Goal: Task Accomplishment & Management: Manage account settings

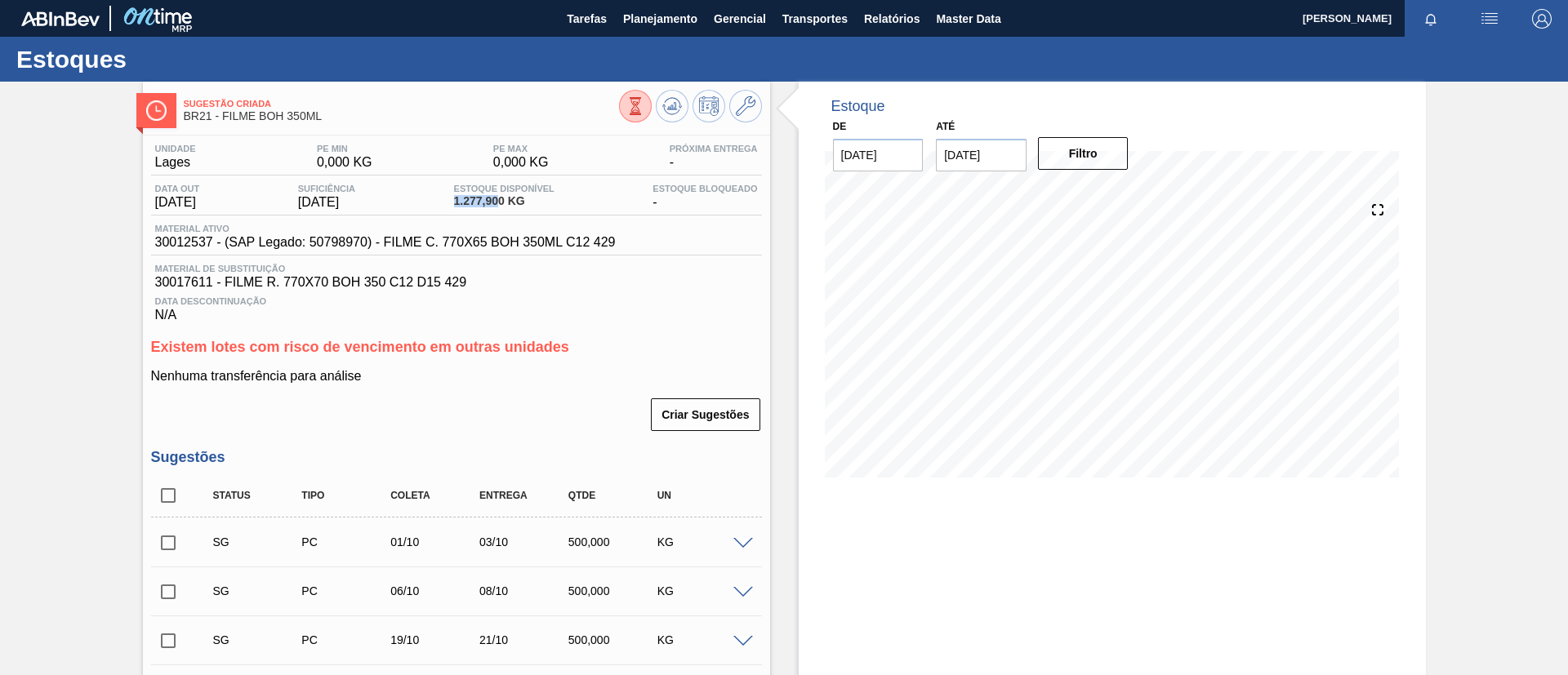
drag, startPoint x: 439, startPoint y: 206, endPoint x: 507, endPoint y: 196, distance: 68.7
click at [507, 196] on div "Data out [DATE] Suficiência [DATE] Estoque Disponível 1.277,900 KG Estoque Bloq…" at bounding box center [456, 200] width 611 height 32
copy span "1.277,90"
drag, startPoint x: 151, startPoint y: 249, endPoint x: 212, endPoint y: 244, distance: 61.2
click at [212, 244] on div "Material ativo 30012537 - (SAP Legado: 50798970) - FILME C. 770X65 BOH 350ML C1…" at bounding box center [385, 236] width 469 height 26
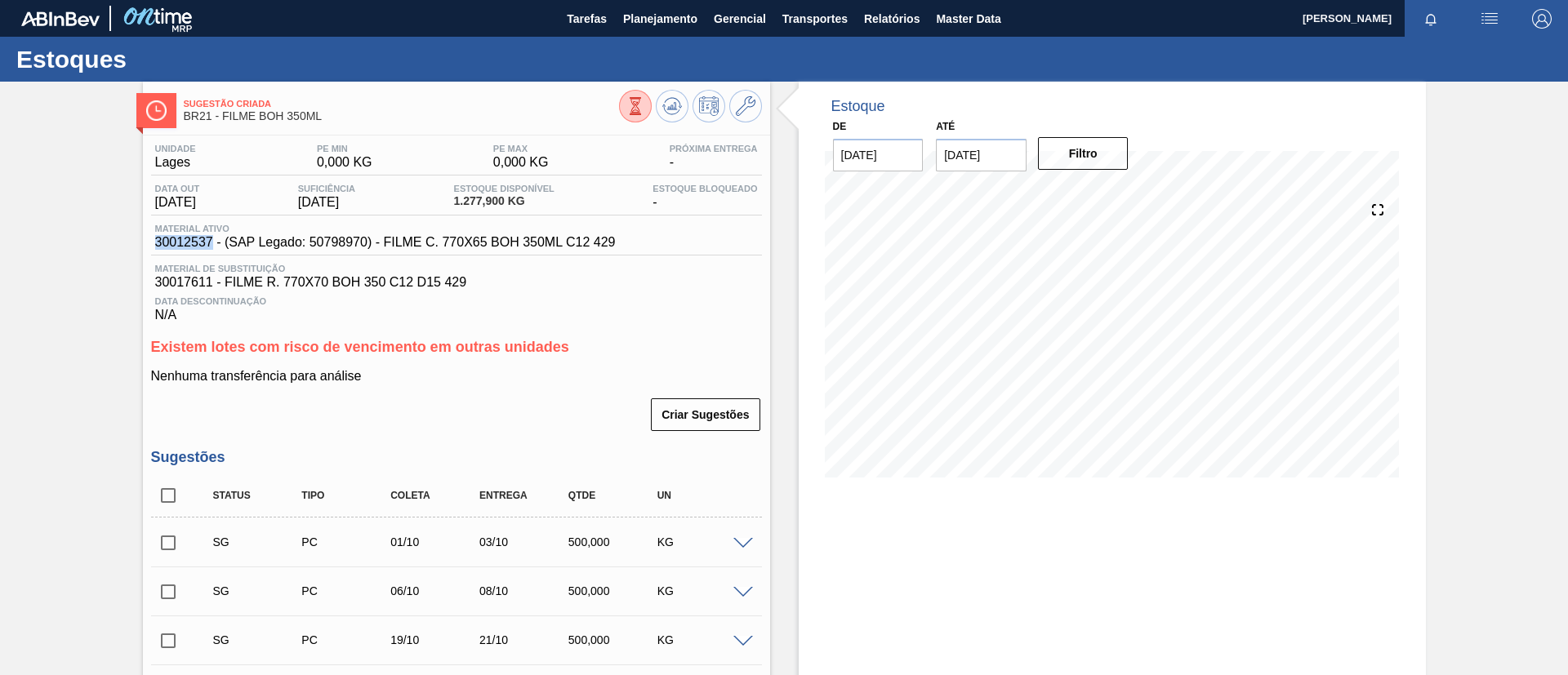
copy span "30012537"
drag, startPoint x: 463, startPoint y: 200, endPoint x: 506, endPoint y: 205, distance: 43.3
click at [506, 205] on div "Data out [DATE] Suficiência [DATE] Estoque Disponível 1.277,900 KG Estoque Bloq…" at bounding box center [456, 200] width 611 height 32
copy span "1.277,90"
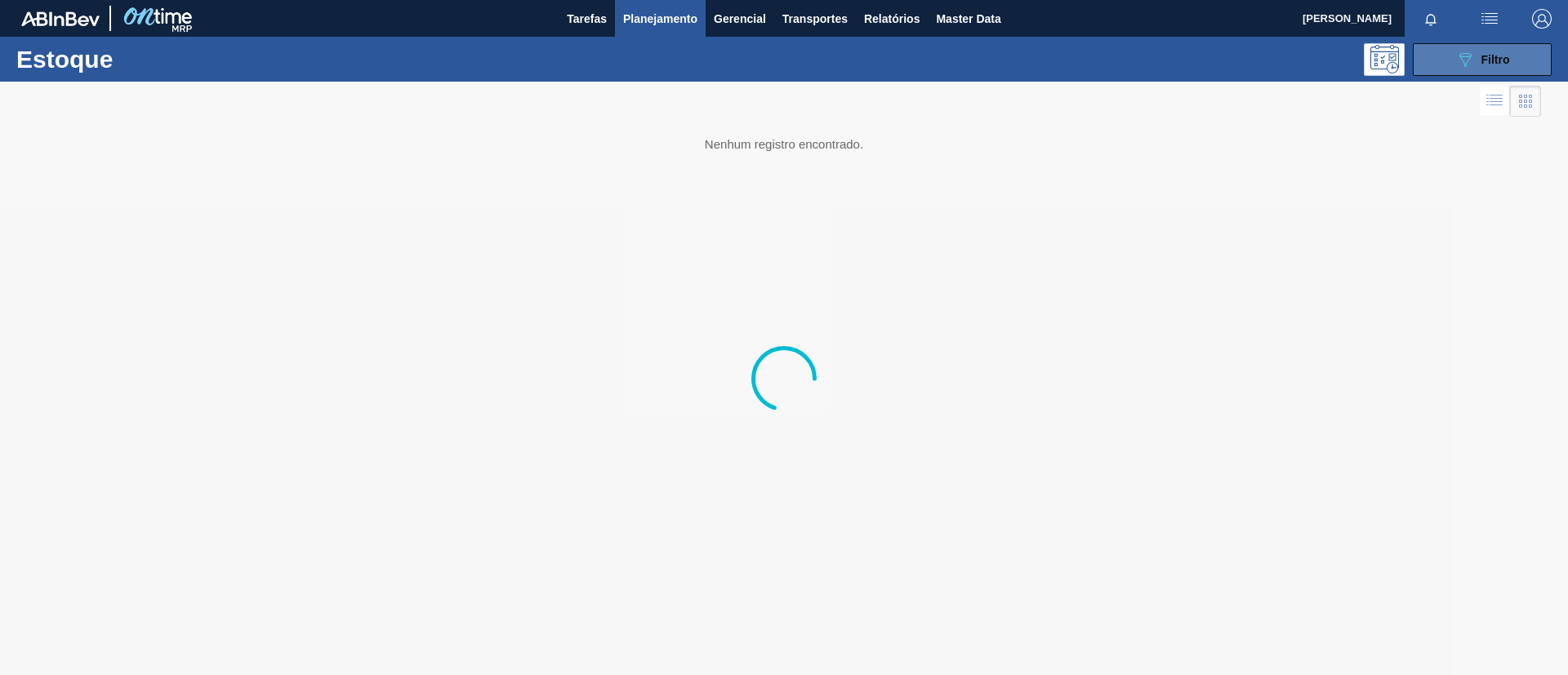
click at [1460, 67] on button "089F7B8B-B2A5-4AFE-B5C0-19BA573D28AC Filtro" at bounding box center [1482, 59] width 139 height 33
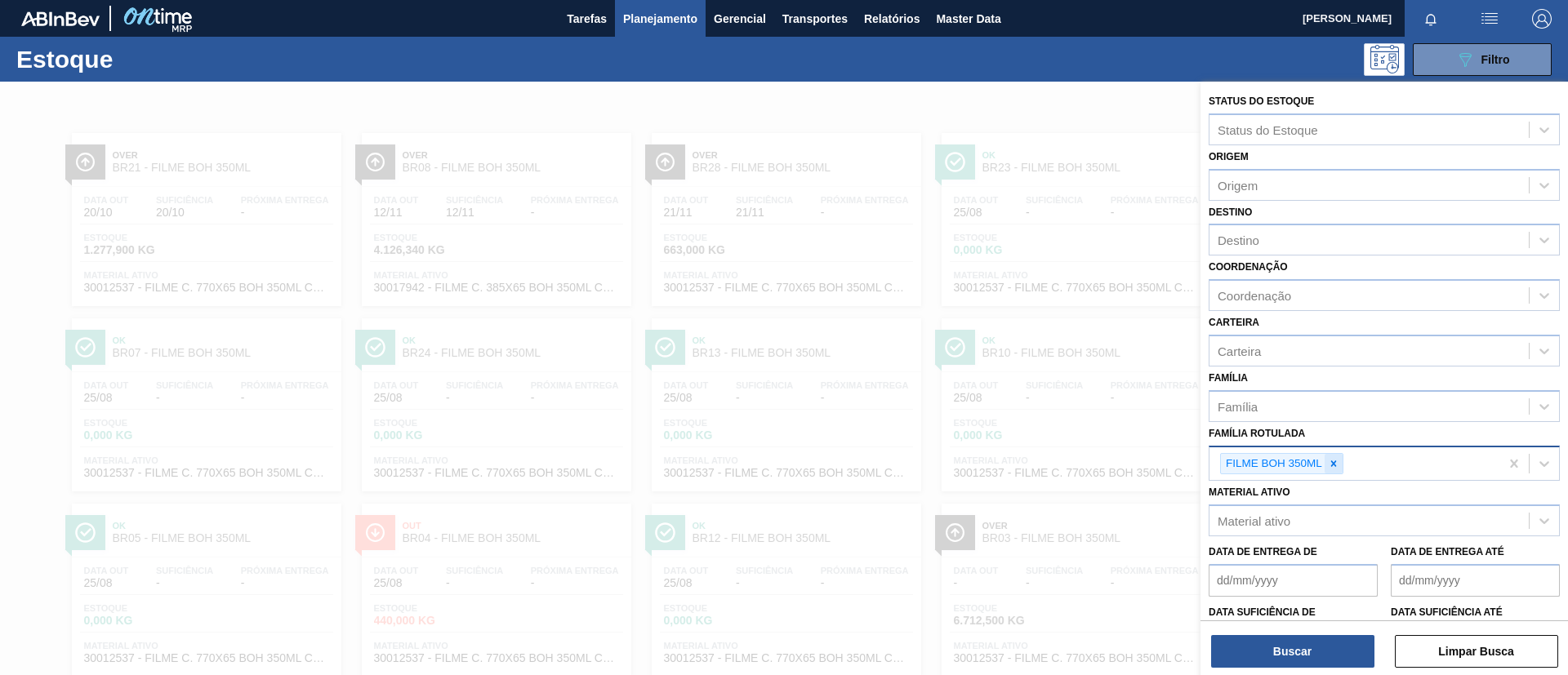
click at [1333, 460] on icon at bounding box center [1334, 464] width 12 height 12
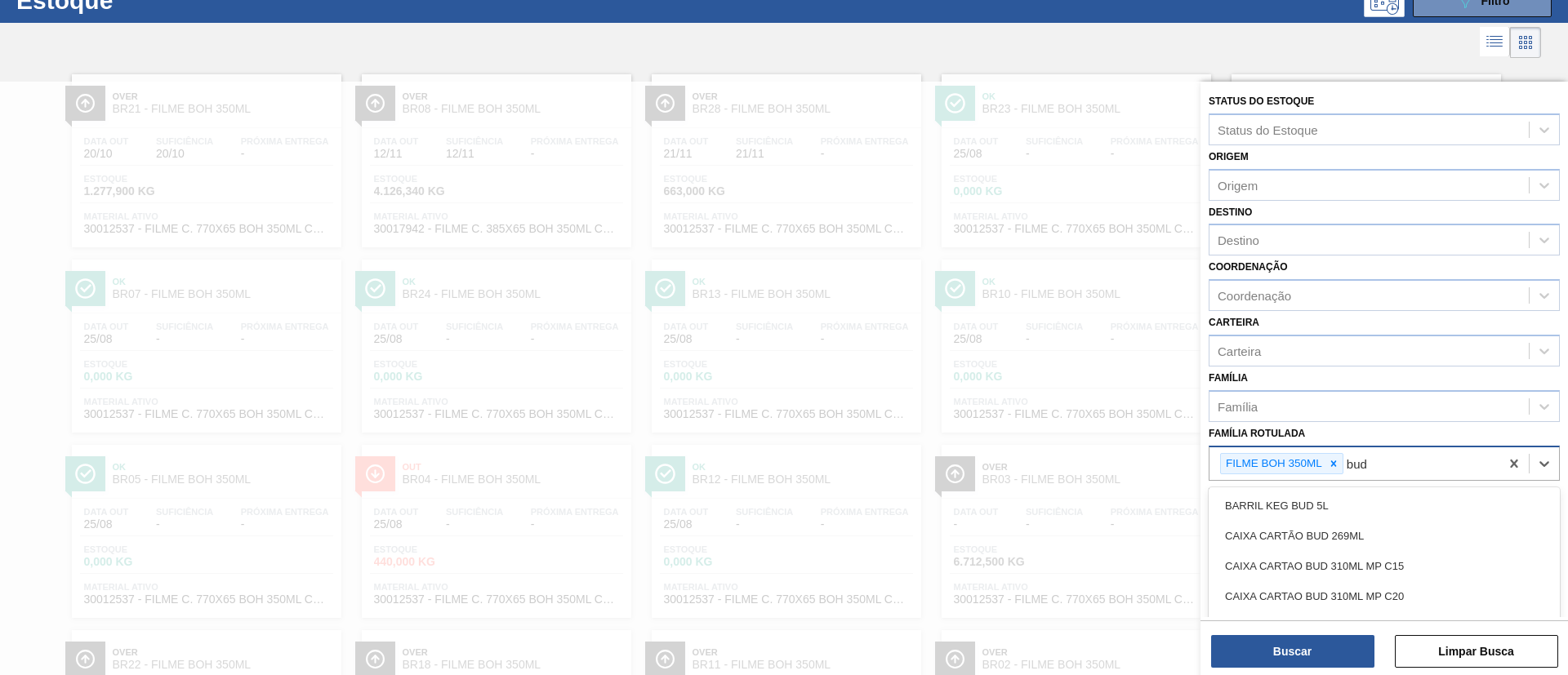
scroll to position [64, 0]
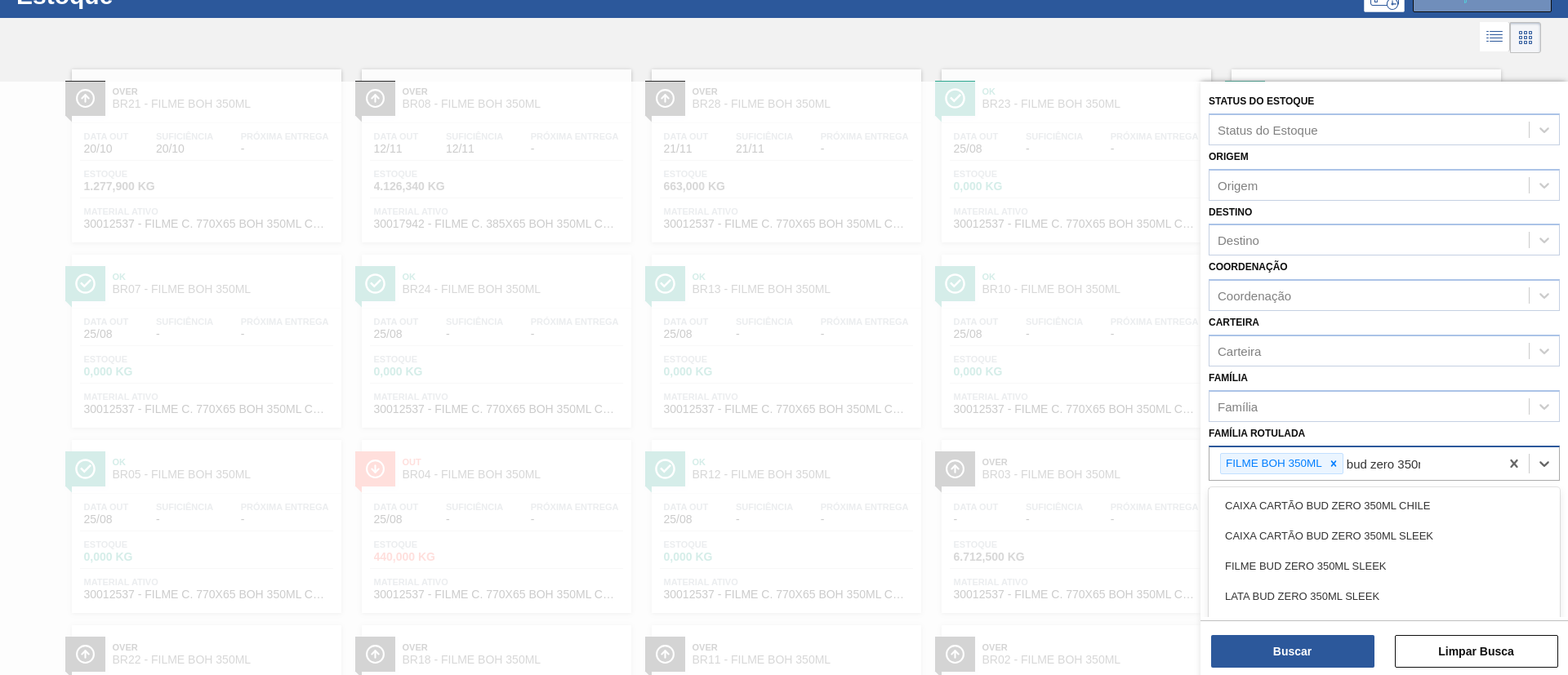
type Rotulada "bud zero 350ml"
click at [1366, 559] on div "FILME BUD ZERO 350ML SLEEK" at bounding box center [1384, 566] width 352 height 30
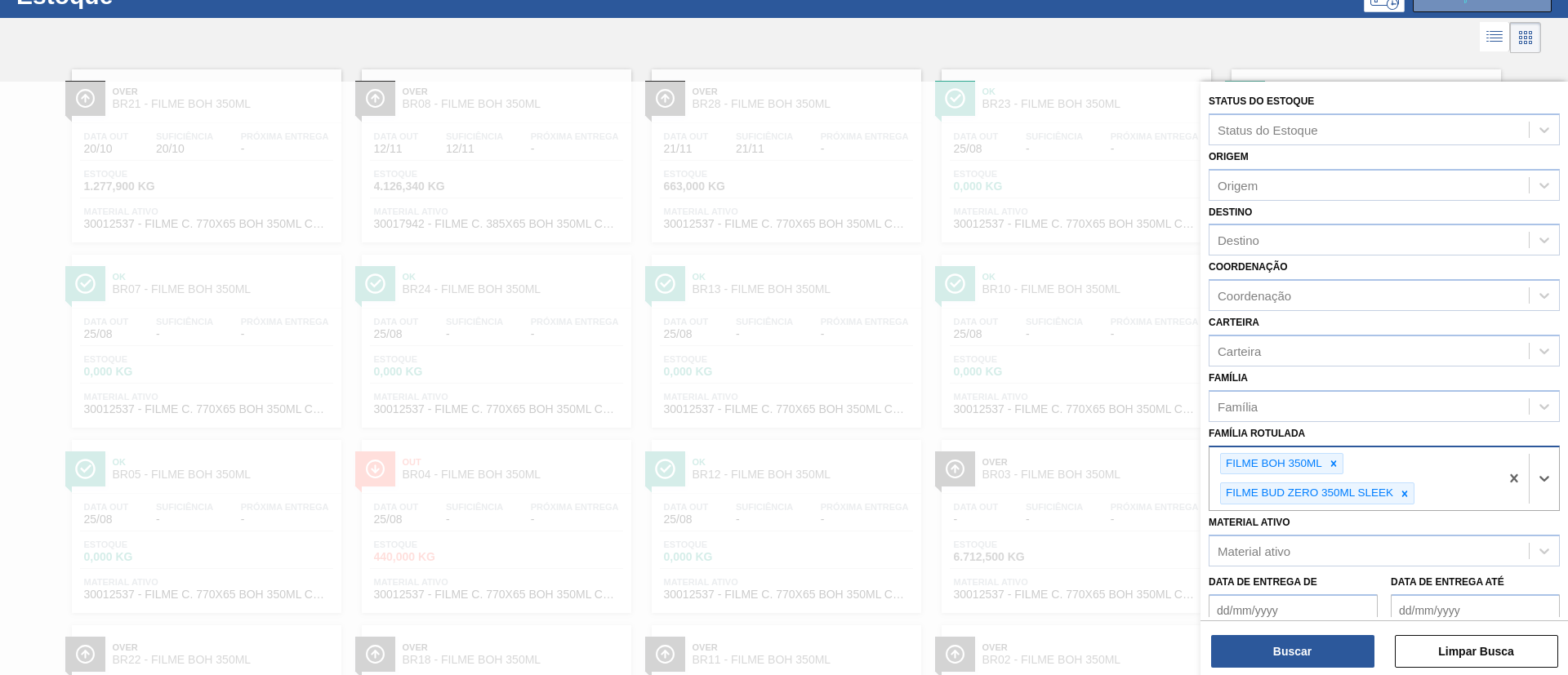
scroll to position [158, 0]
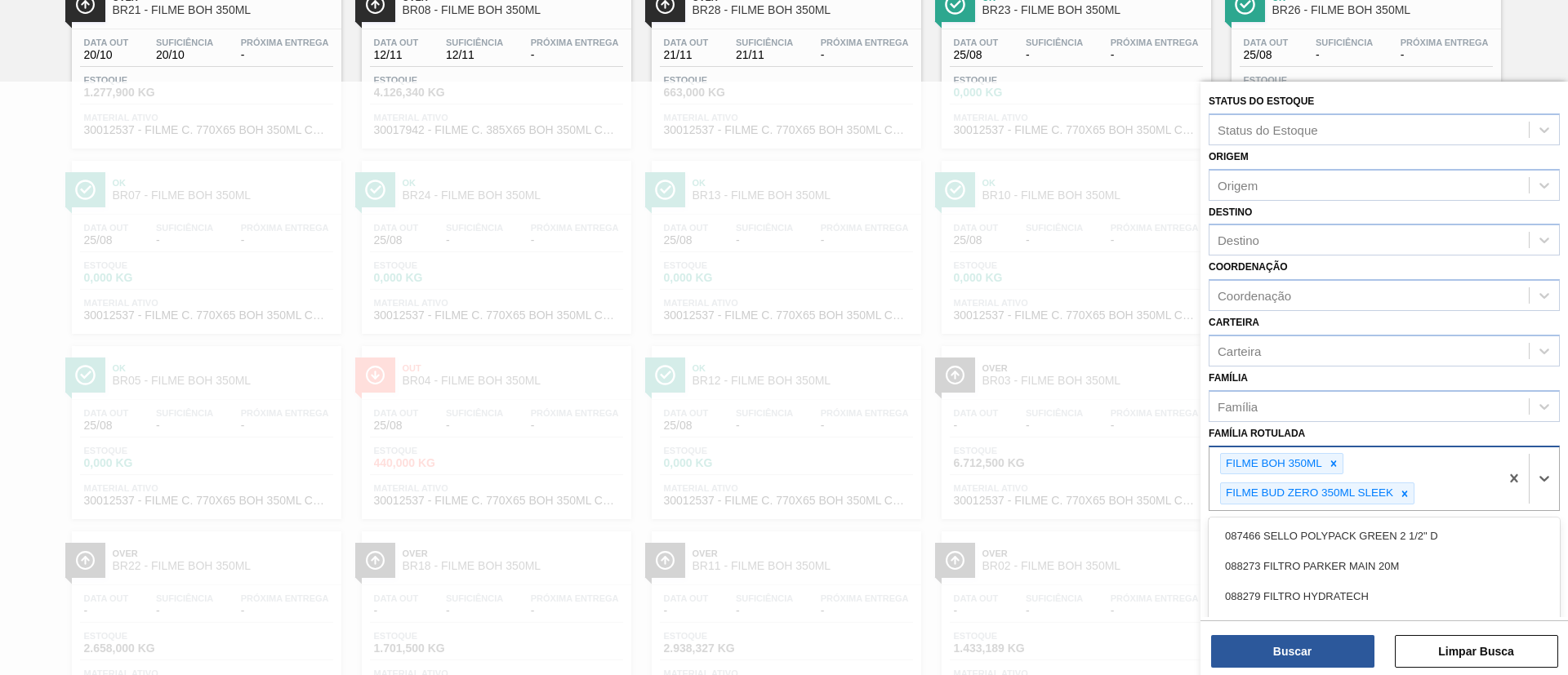
click at [1345, 464] on div "FILME BOH 350ML FILME BUD ZERO 350ML SLEEK" at bounding box center [1355, 479] width 290 height 64
click at [1334, 460] on icon at bounding box center [1334, 464] width 12 height 12
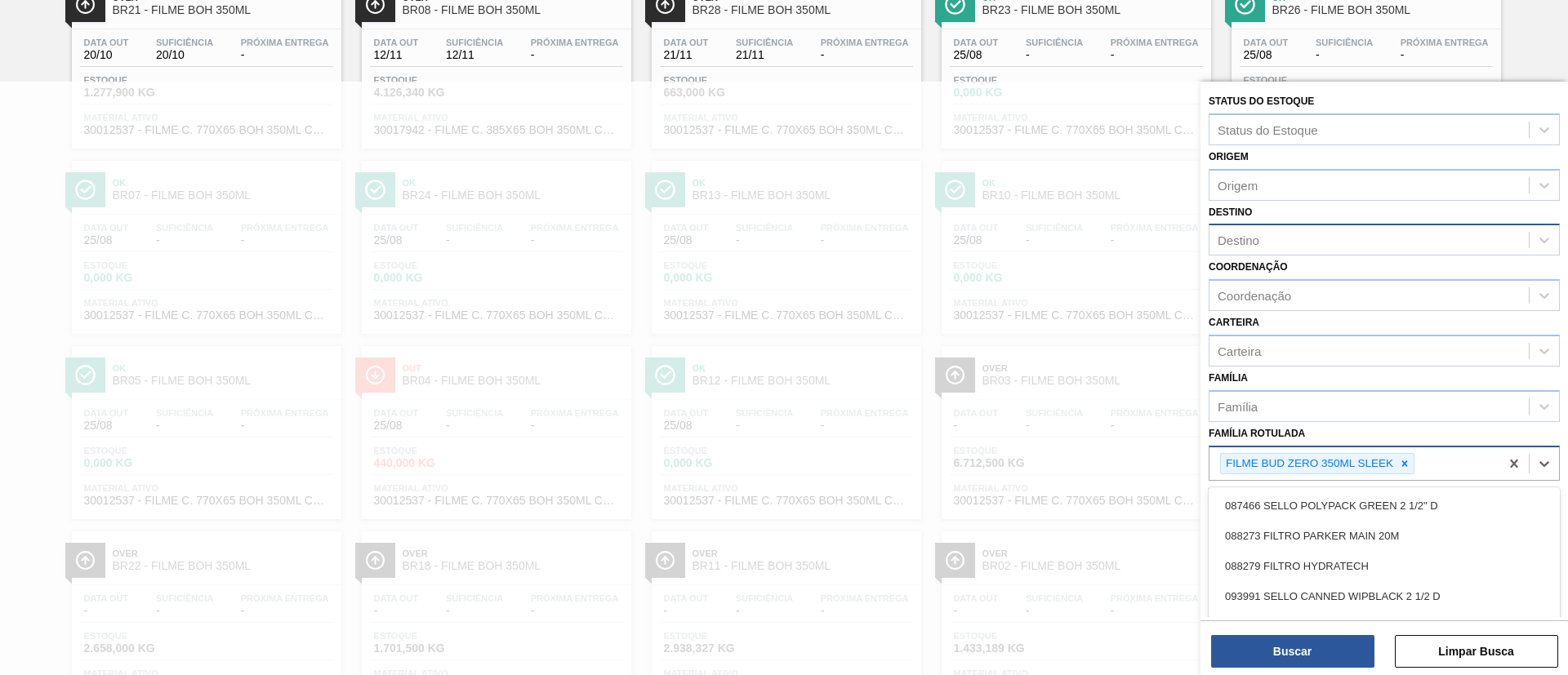
click at [1300, 249] on div "Destino" at bounding box center [1369, 240] width 320 height 24
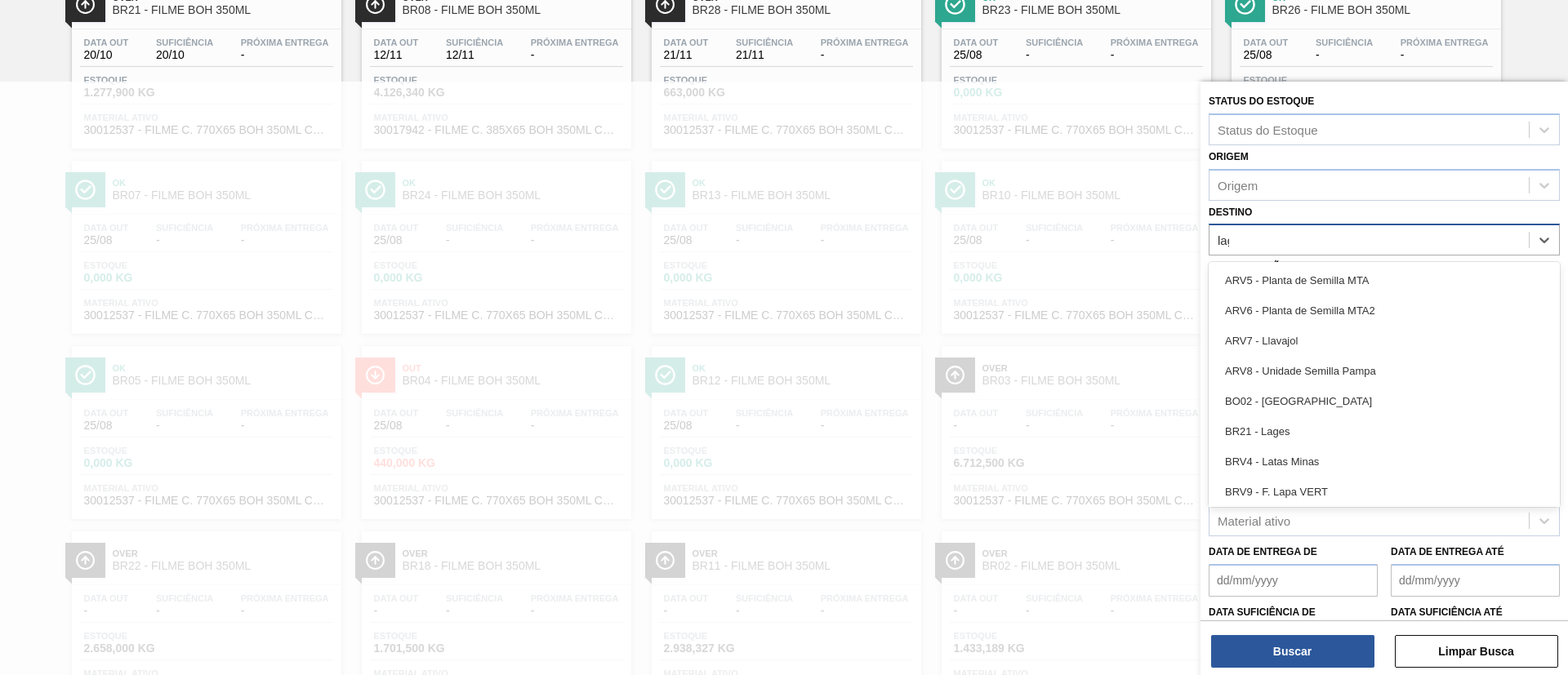
type input "lage"
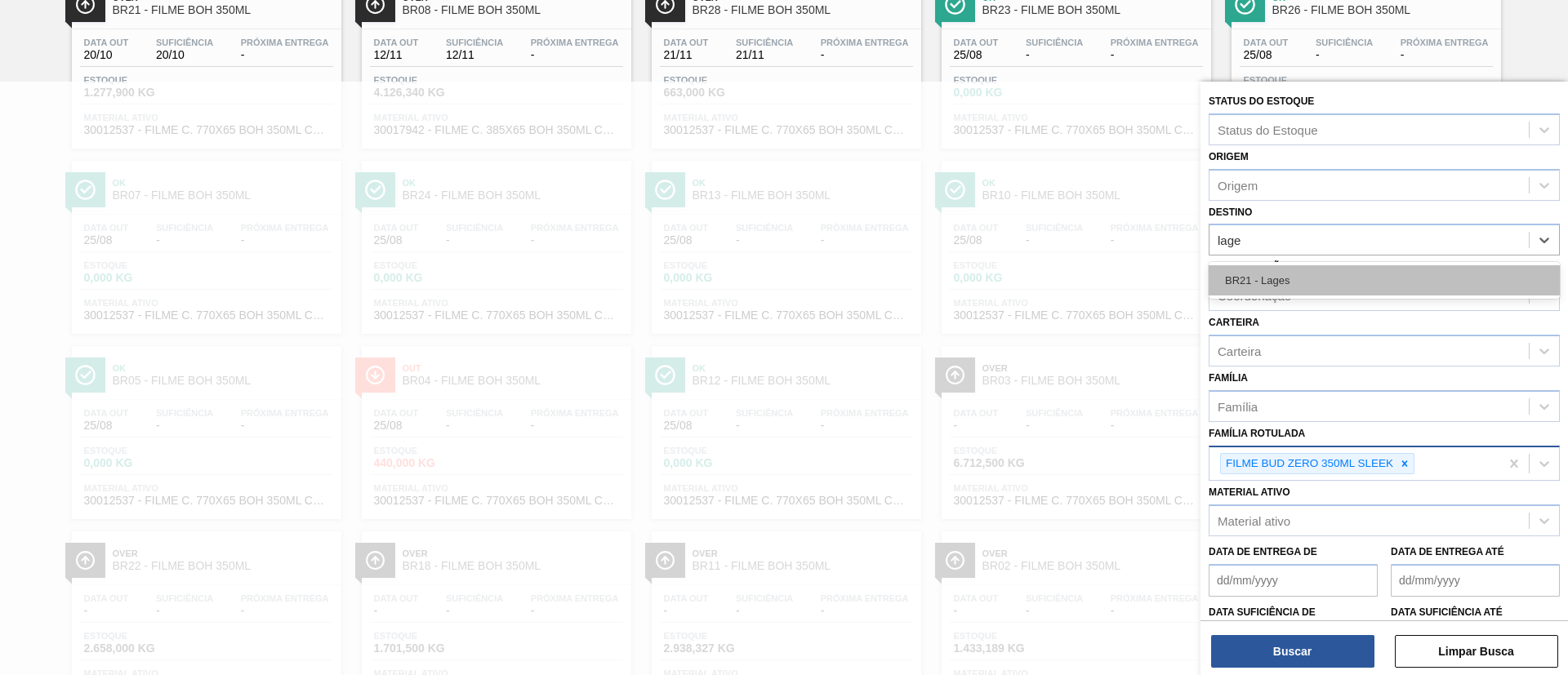
click at [1310, 283] on div "BR21 - Lages" at bounding box center [1384, 281] width 352 height 30
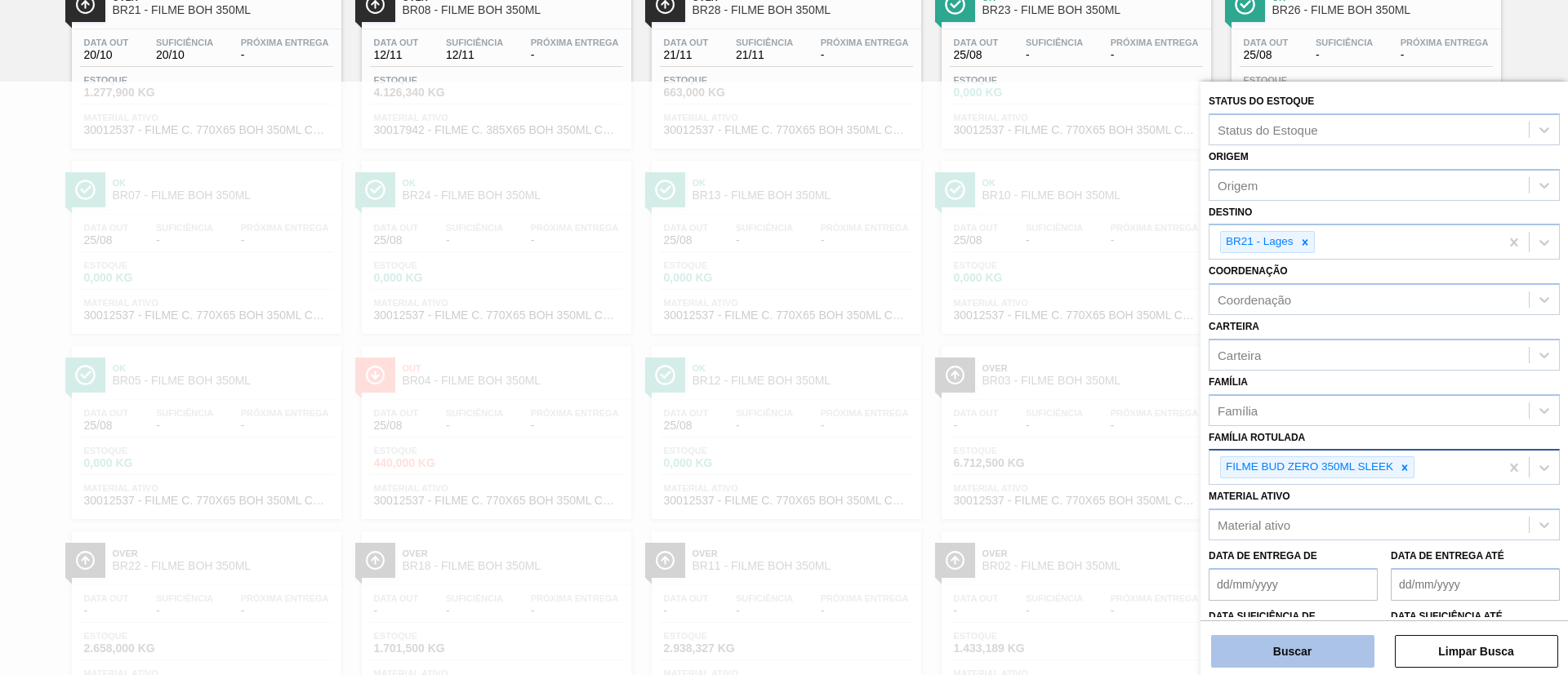
click at [1299, 660] on button "Buscar" at bounding box center [1293, 651] width 164 height 33
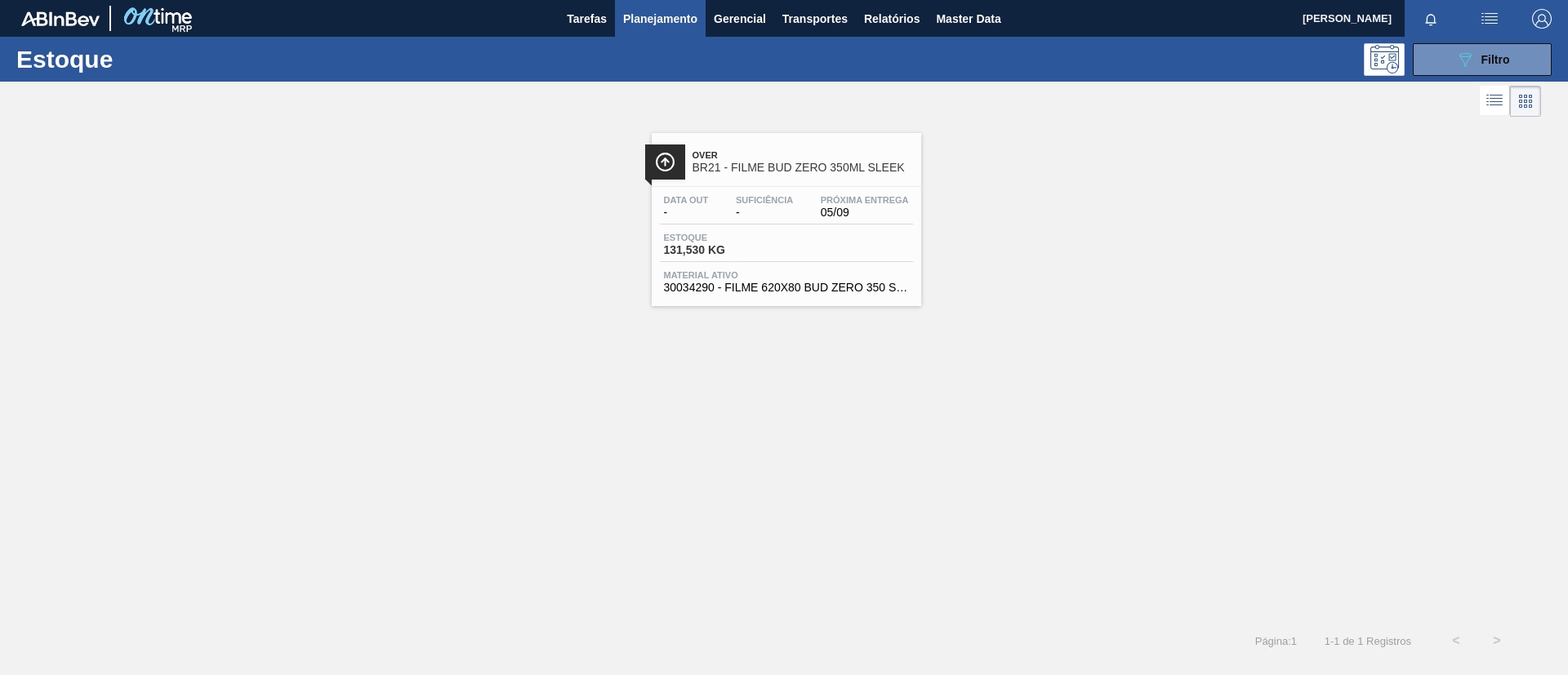
click at [916, 212] on div "Data out - Suficiência - Próxima Entrega 05/09 Estoque 131,530 KG Material ativ…" at bounding box center [787, 243] width 270 height 111
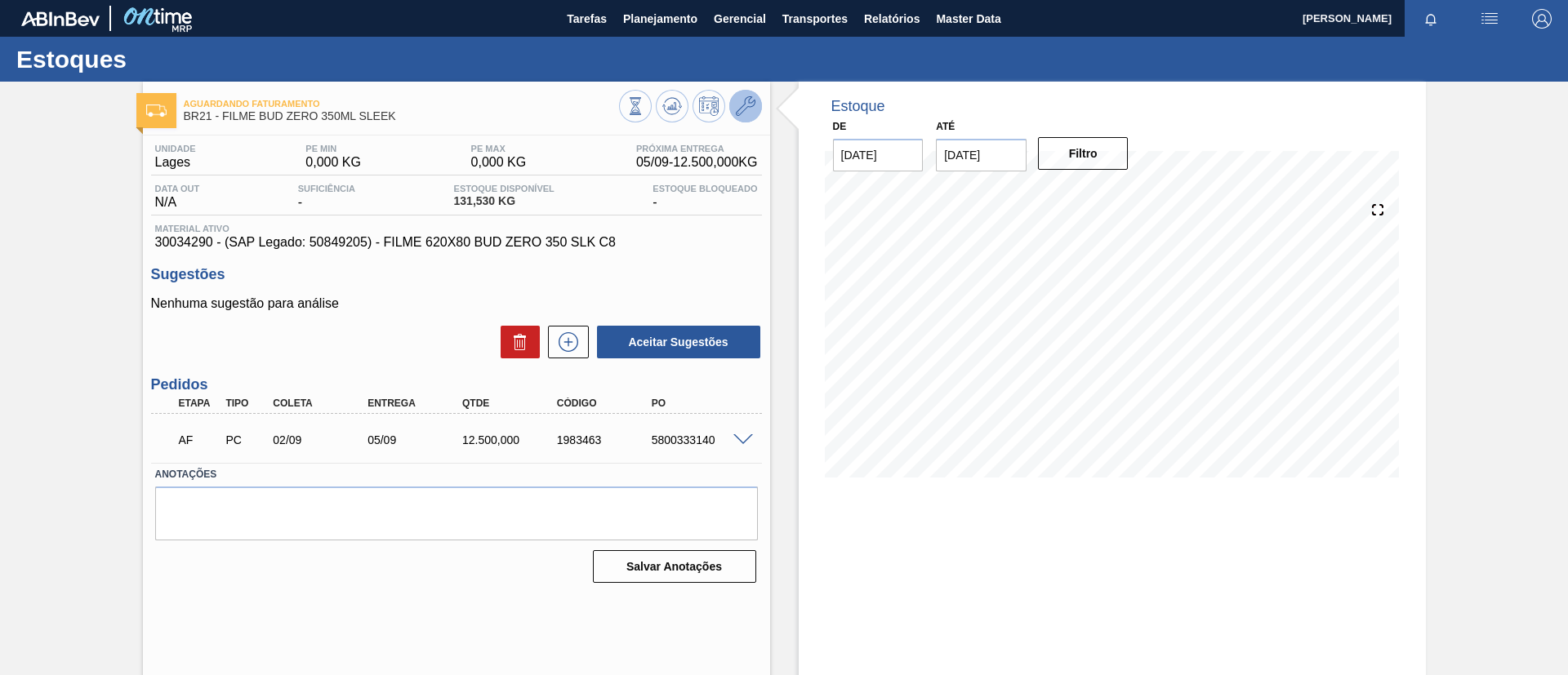
click at [754, 99] on button at bounding box center [745, 106] width 33 height 33
click at [729, 439] on div at bounding box center [745, 439] width 33 height 13
click at [734, 440] on span at bounding box center [743, 440] width 19 height 13
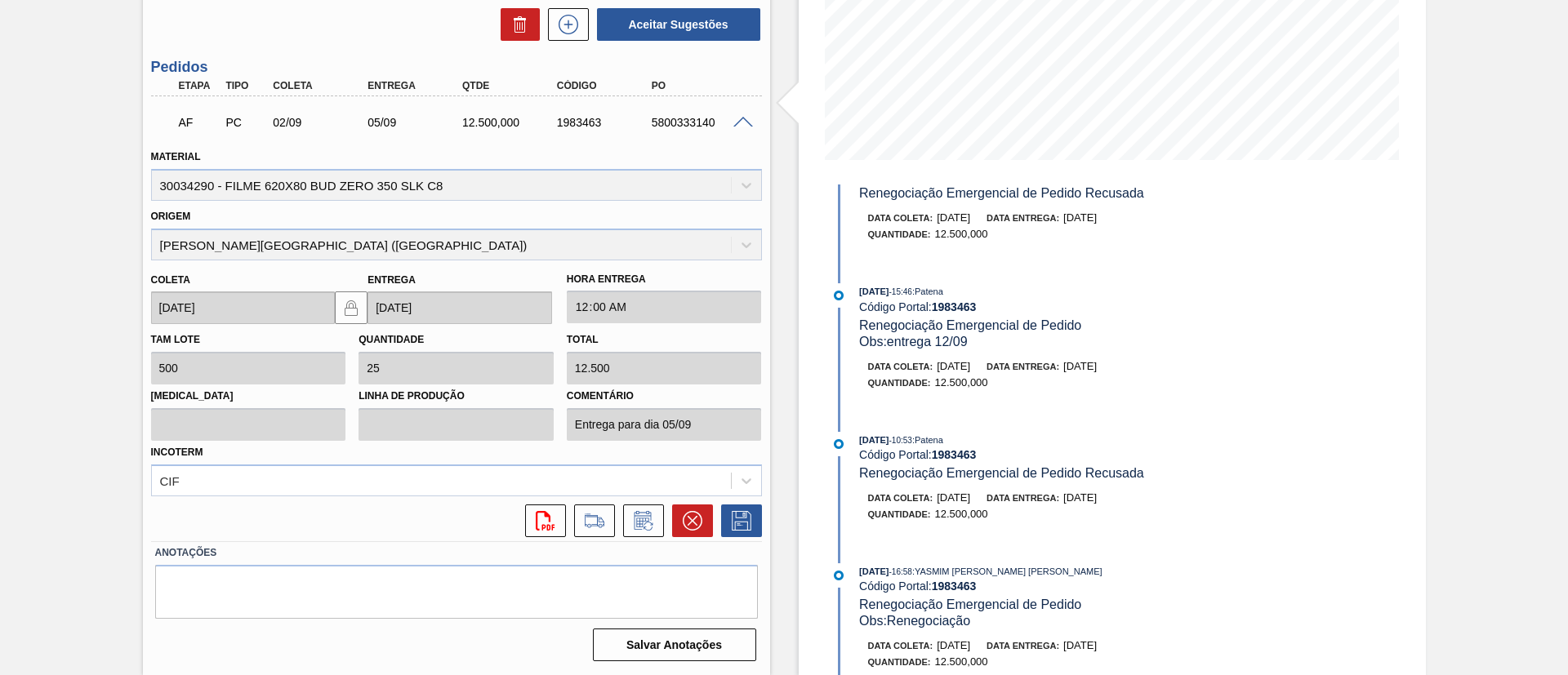
scroll to position [191, 0]
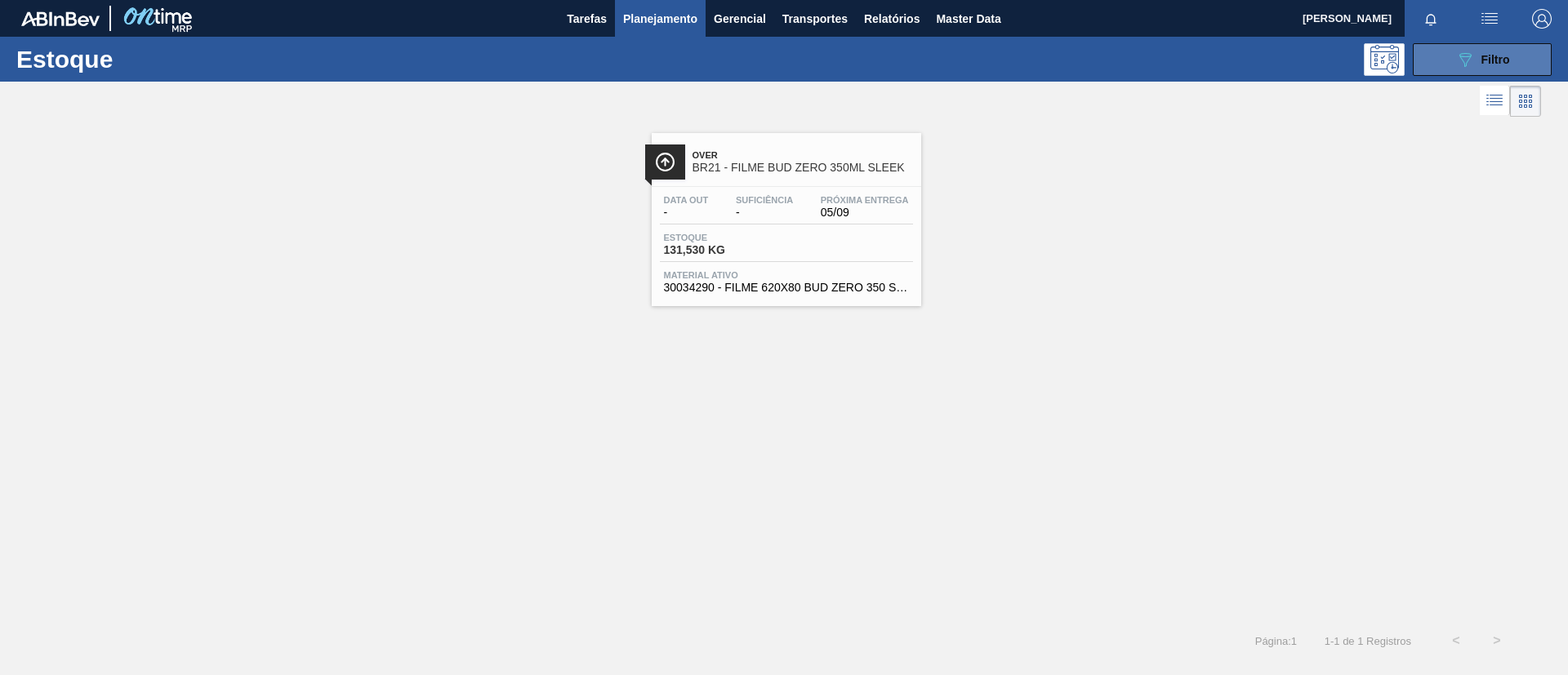
click at [1479, 72] on button "089F7B8B-B2A5-4AFE-B5C0-19BA573D28AC Filtro" at bounding box center [1482, 59] width 139 height 33
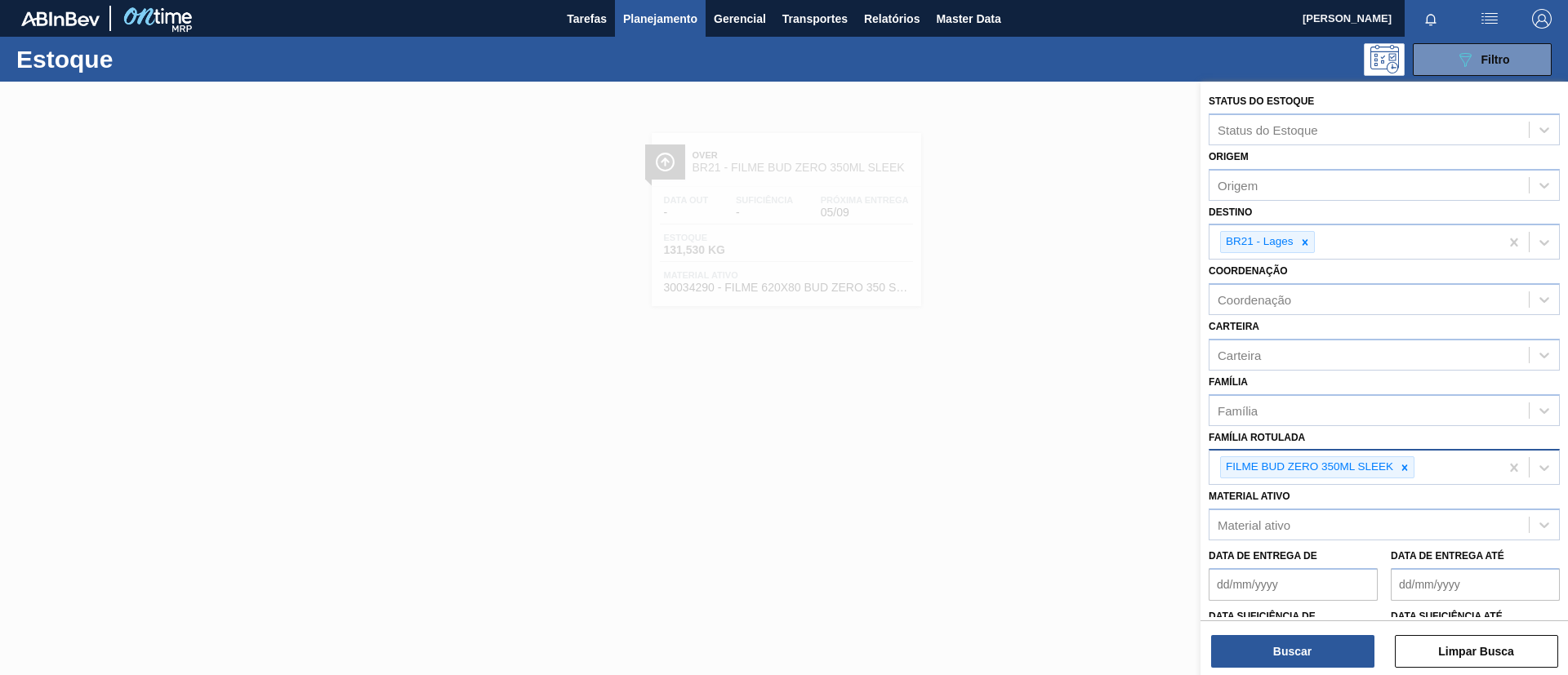
click at [1409, 451] on div "FILME BUD ZERO 350ML SLEEK" at bounding box center [1355, 468] width 290 height 34
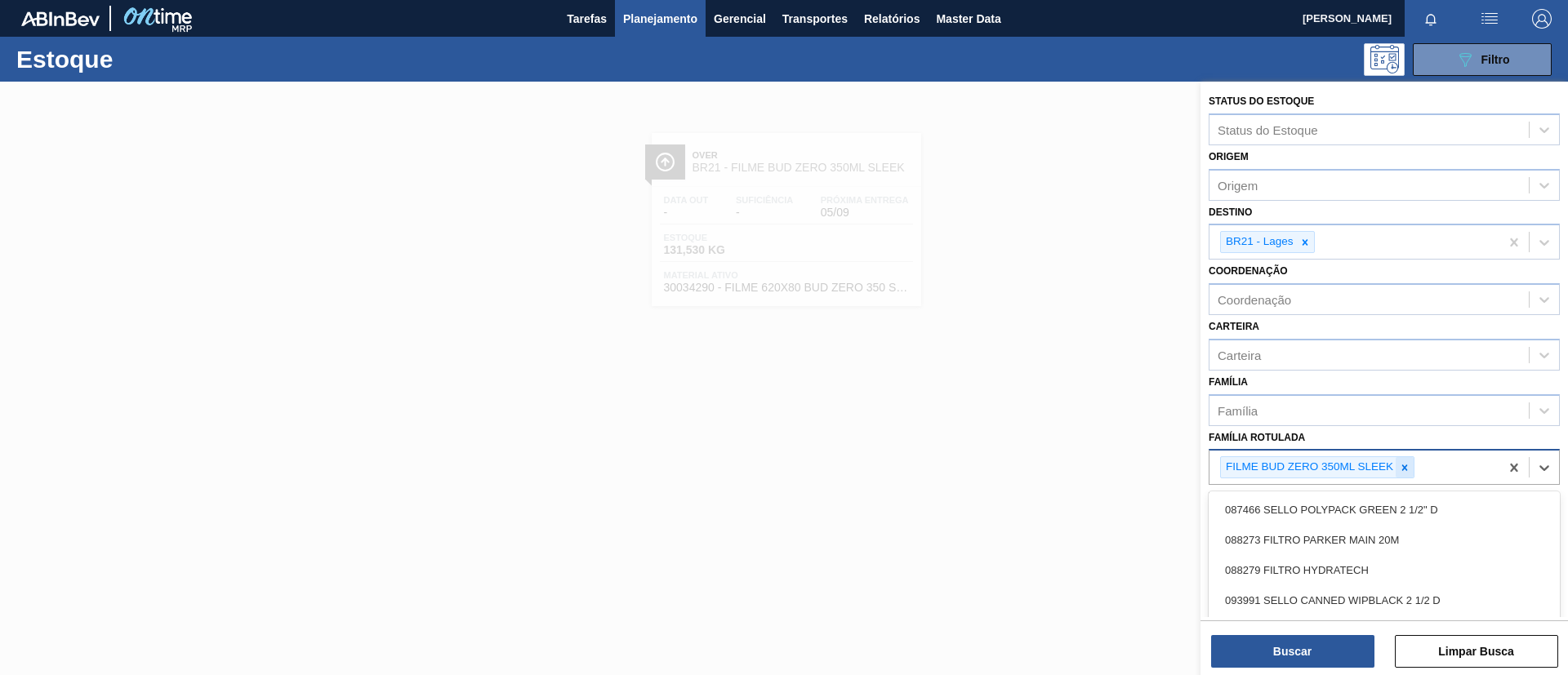
click at [1412, 463] on div at bounding box center [1404, 468] width 18 height 20
click at [1334, 410] on div "Família" at bounding box center [1369, 410] width 320 height 24
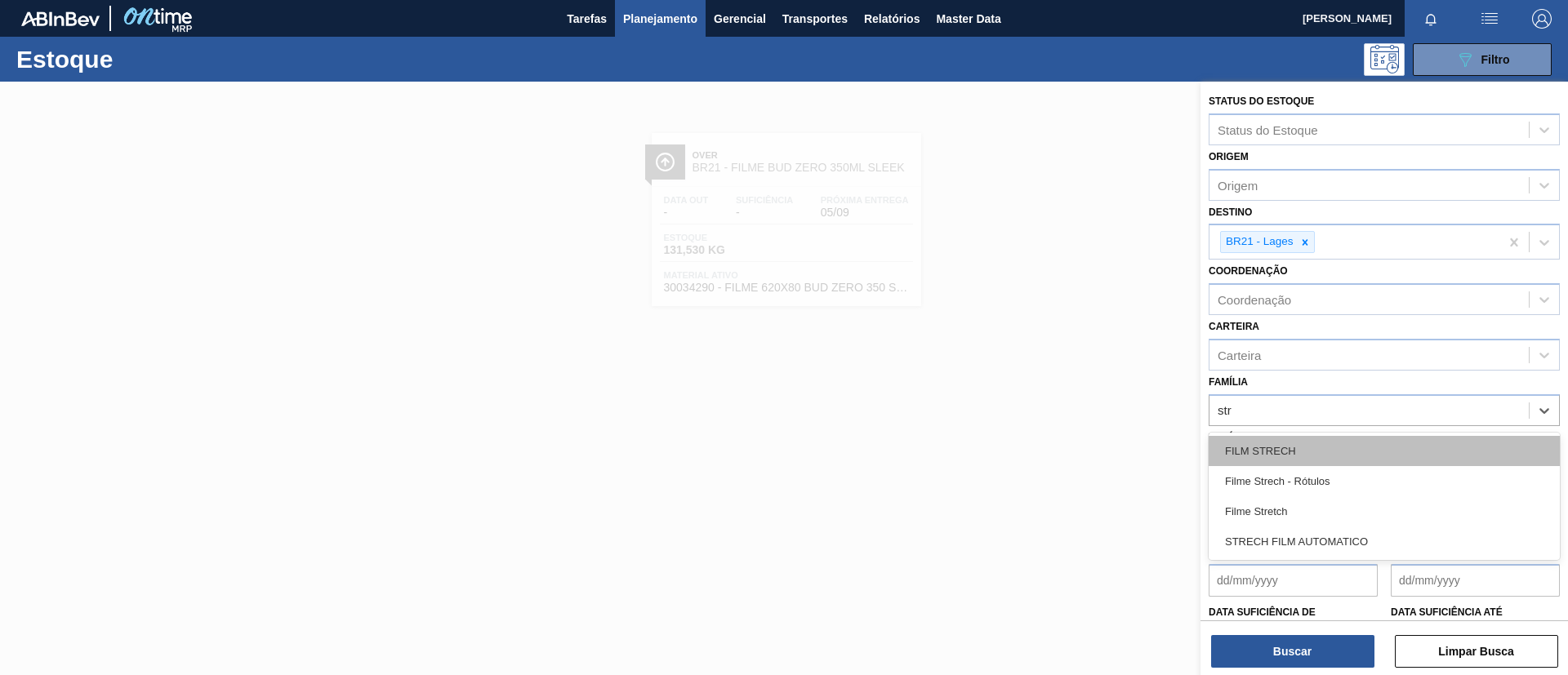
type input "stre"
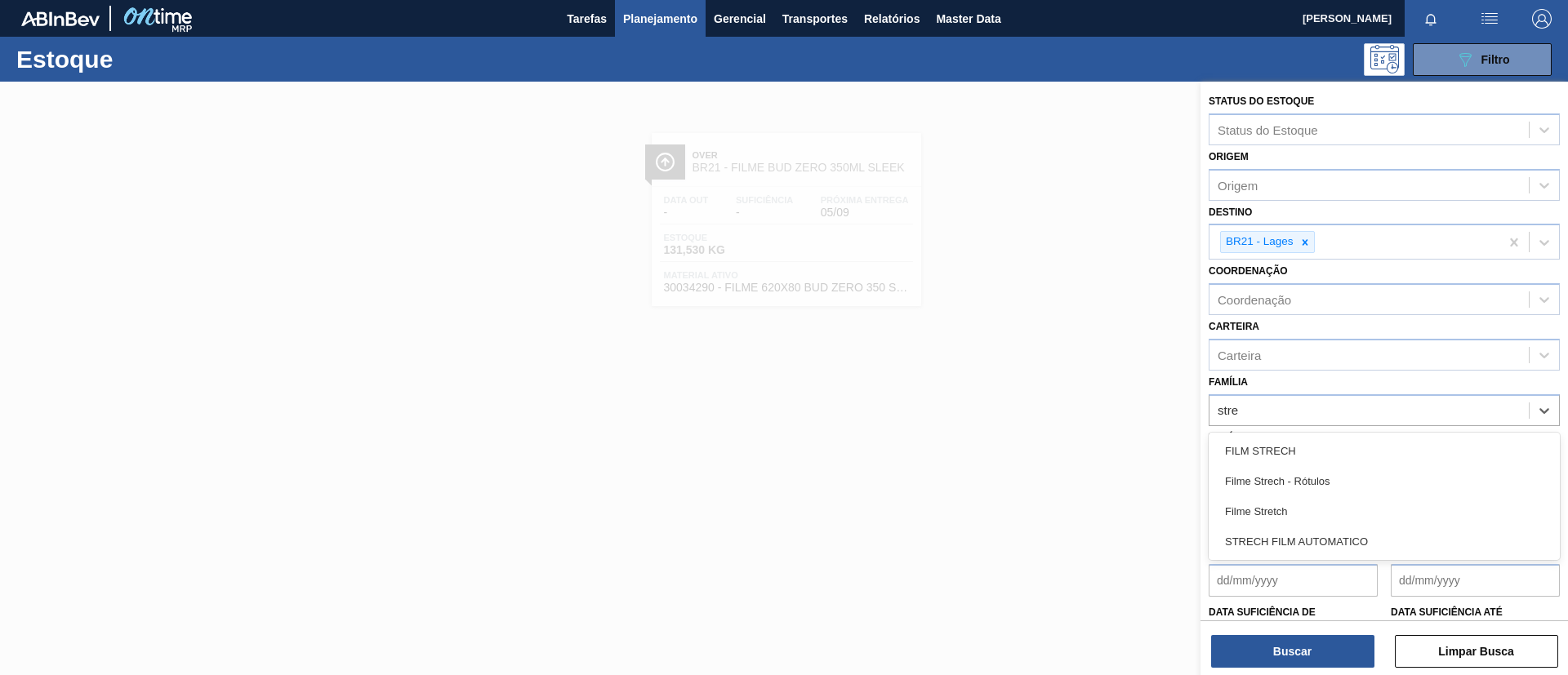
drag, startPoint x: 1321, startPoint y: 505, endPoint x: 1308, endPoint y: 526, distance: 24.7
click at [1319, 505] on div "Filme Stretch" at bounding box center [1384, 512] width 352 height 30
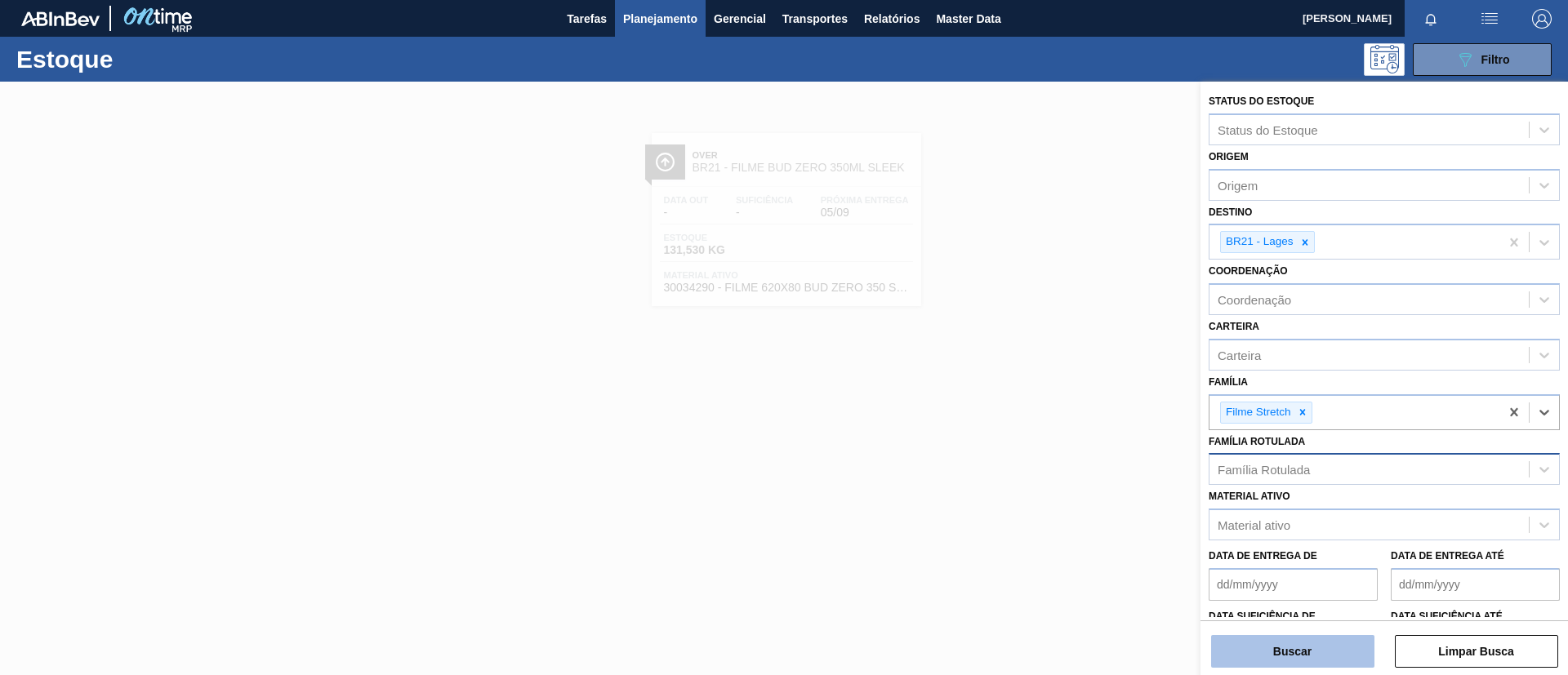
click at [1299, 635] on button "Buscar" at bounding box center [1293, 651] width 164 height 33
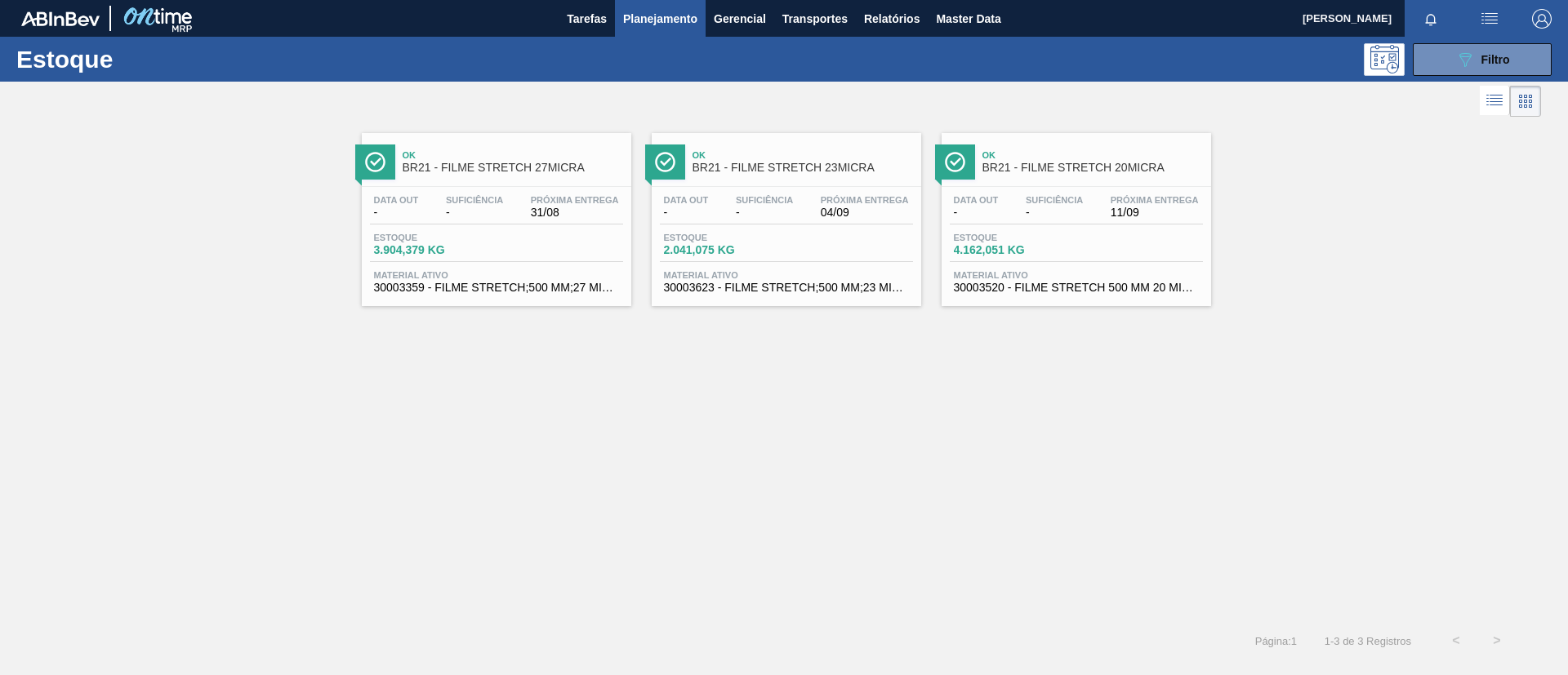
click at [851, 187] on div "Data out - Suficiência - Próxima Entrega 04/09 Estoque 2.041,075 KG Material at…" at bounding box center [787, 243] width 270 height 111
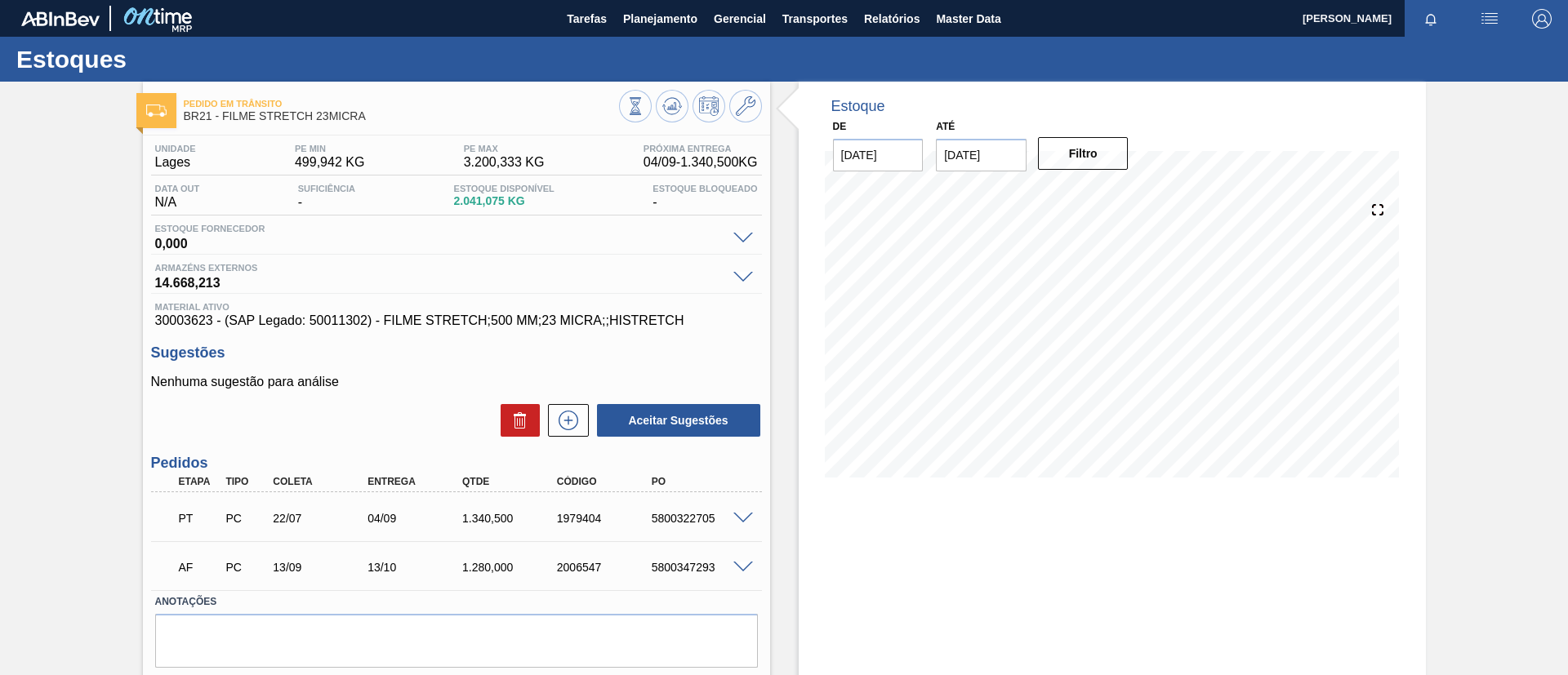
click at [745, 518] on span at bounding box center [743, 518] width 19 height 13
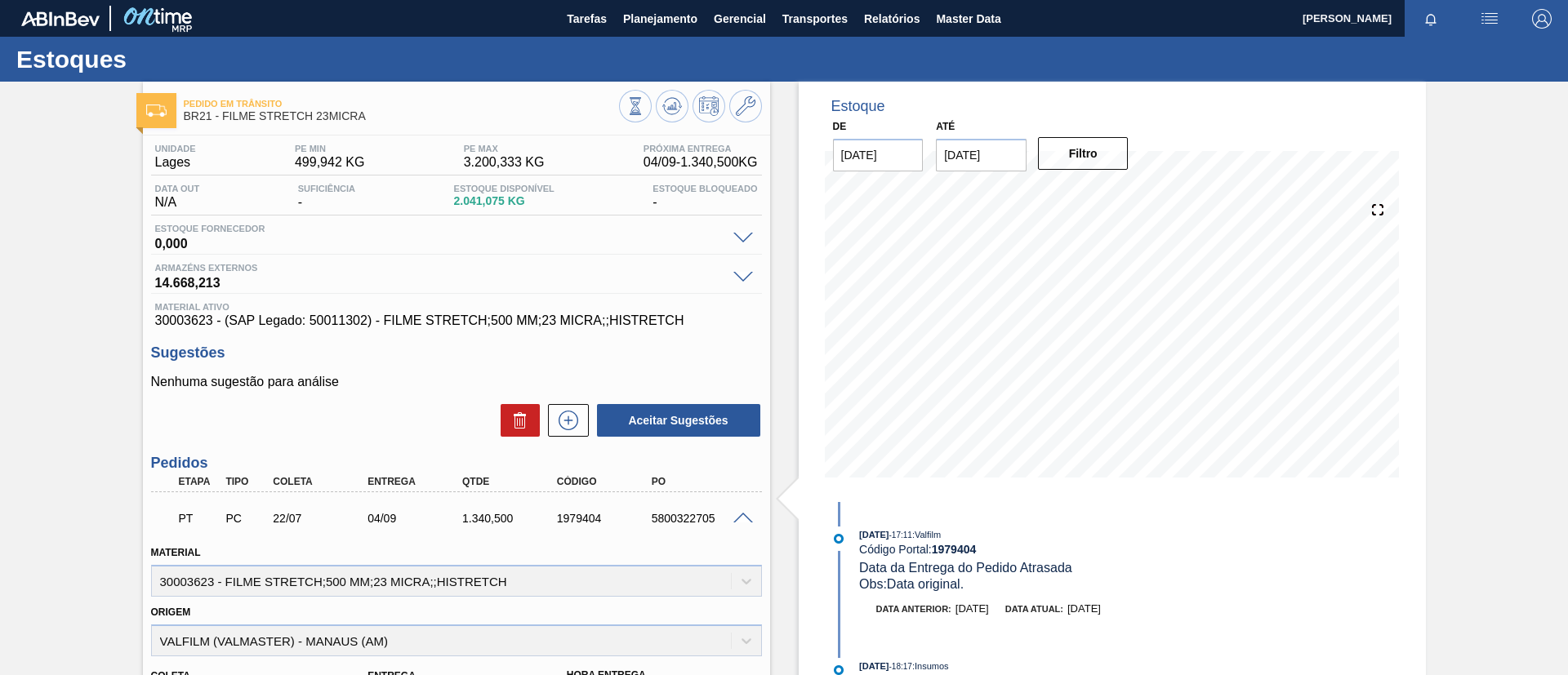
click at [745, 518] on span at bounding box center [743, 518] width 19 height 13
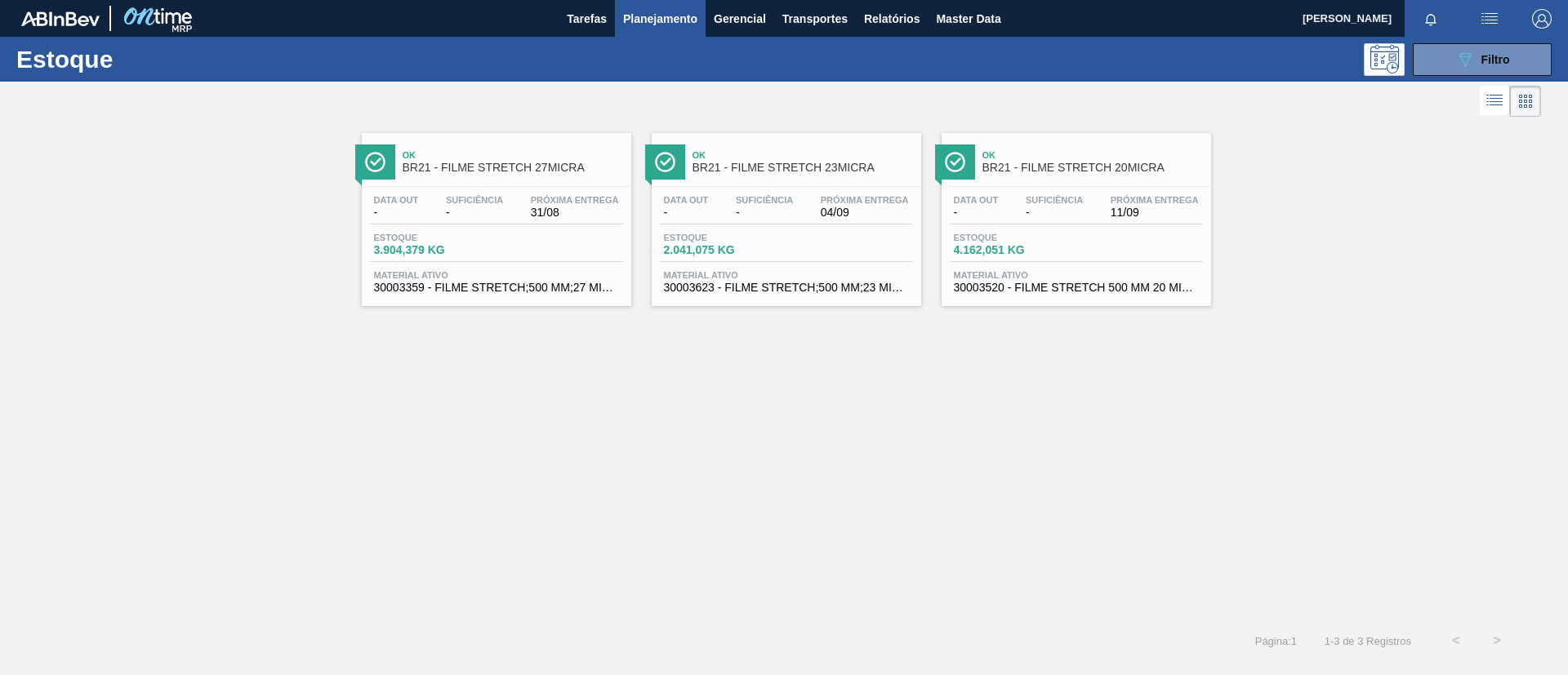
click at [1055, 174] on div "Ok BR21 - FILME STRETCH 20MICRA" at bounding box center [1093, 163] width 221 height 37
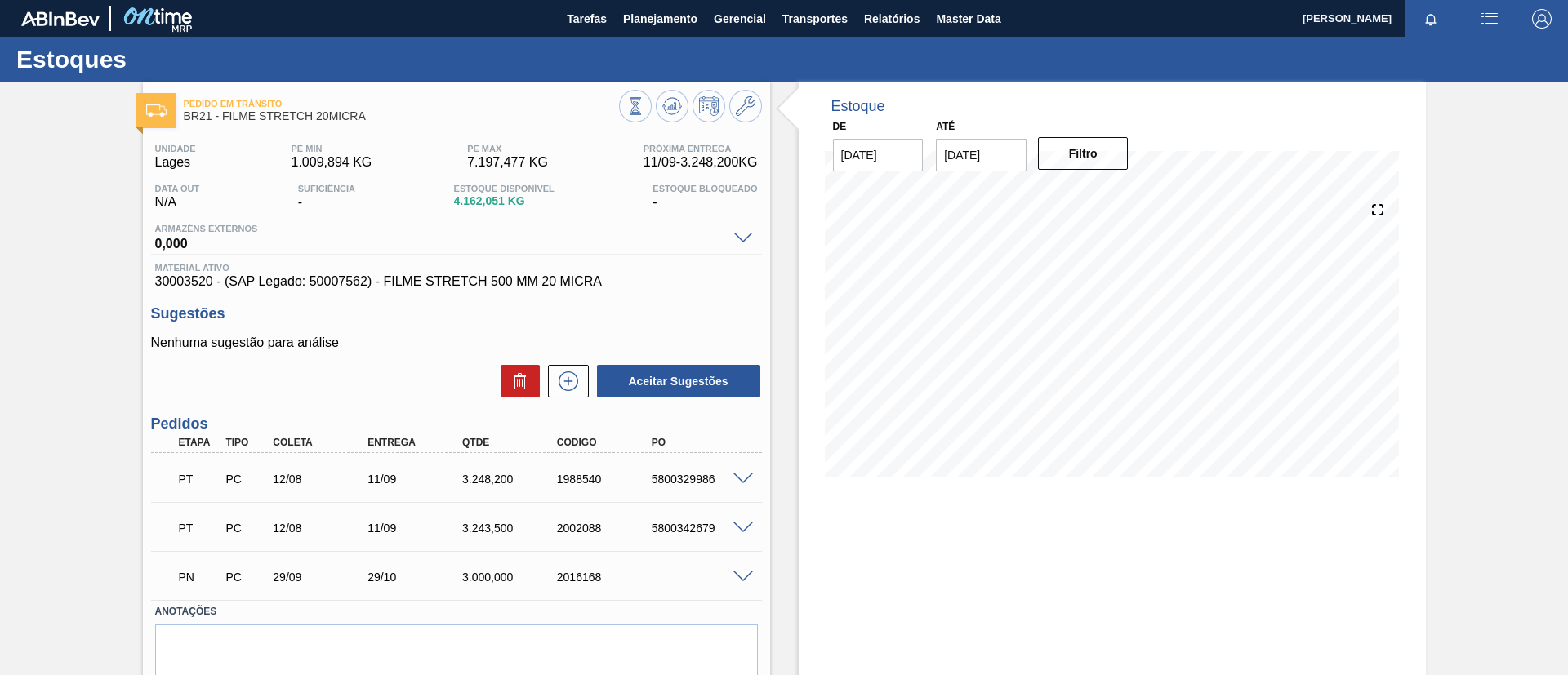
click at [737, 478] on span at bounding box center [743, 479] width 19 height 13
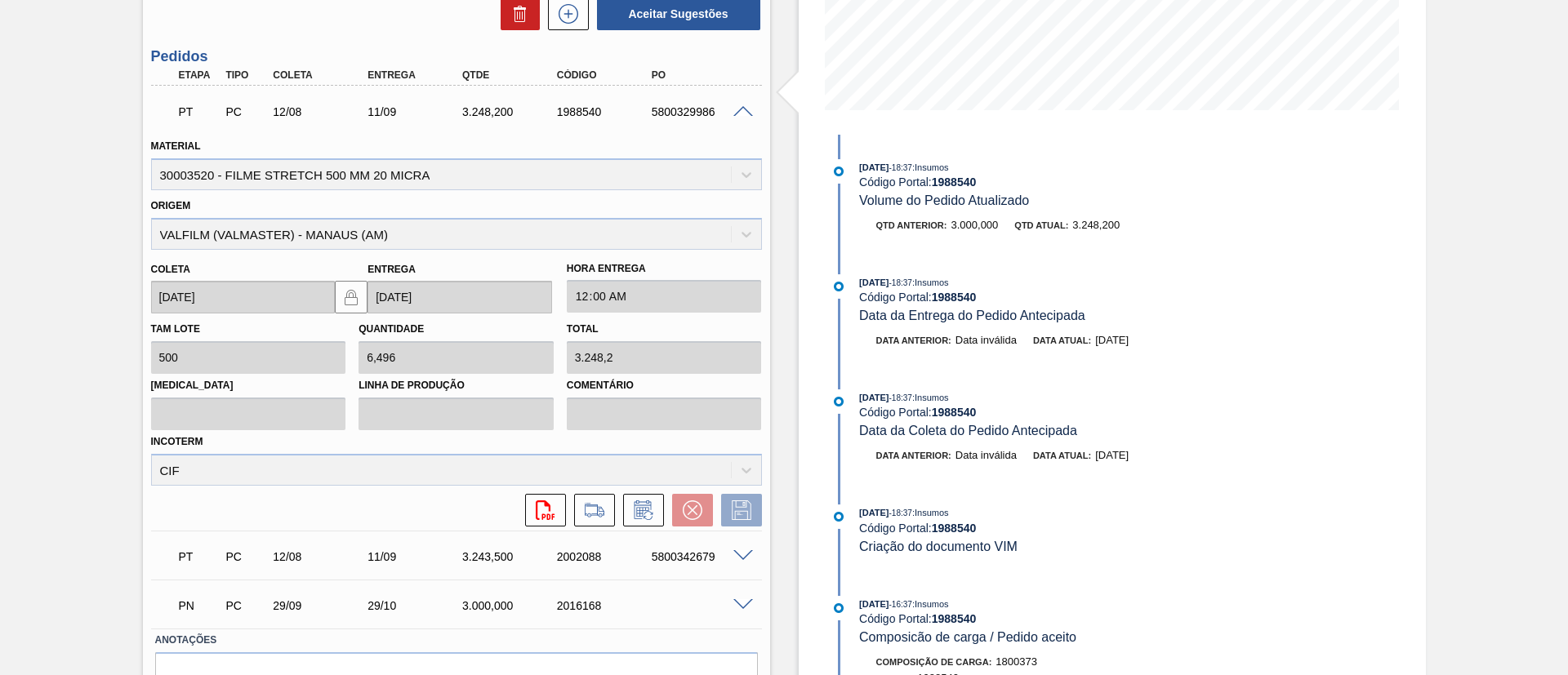
click at [743, 554] on span at bounding box center [743, 556] width 19 height 13
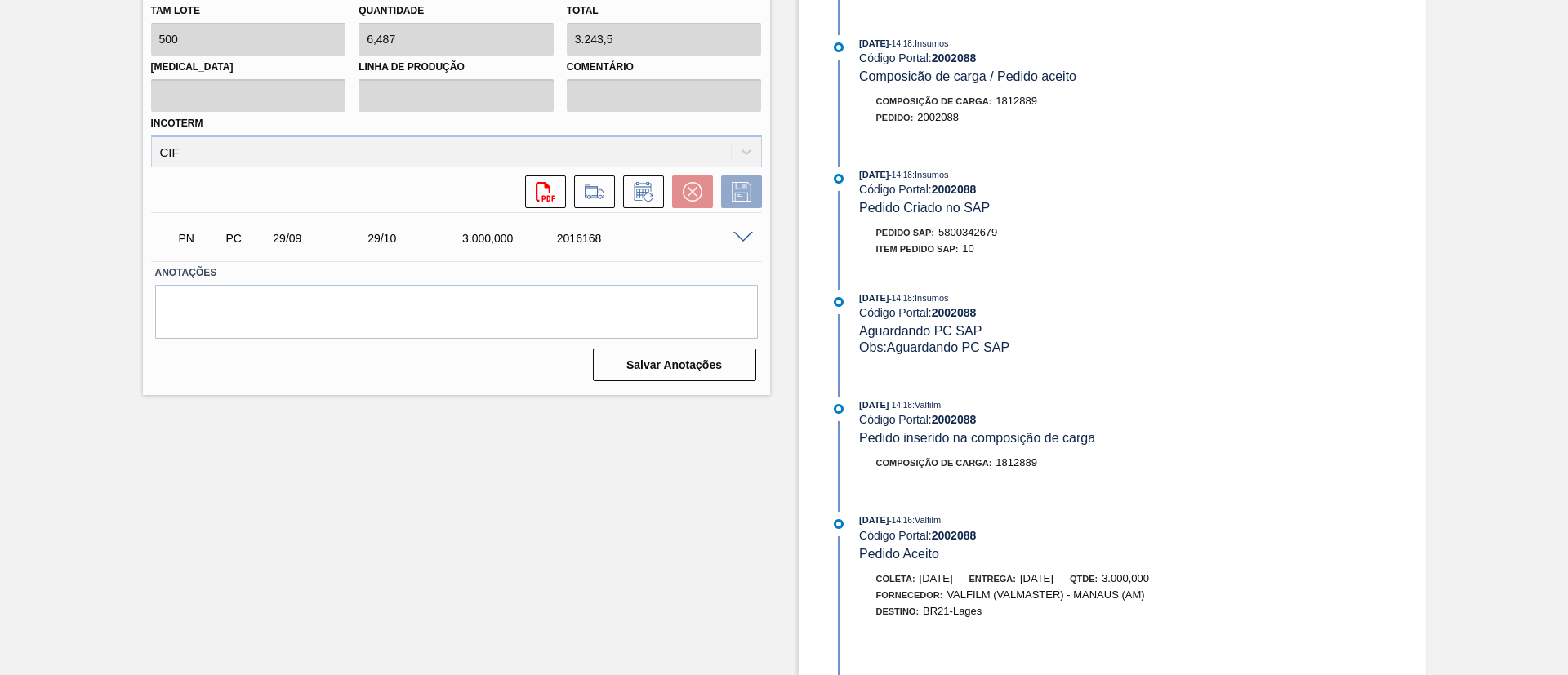
scroll to position [292, 0]
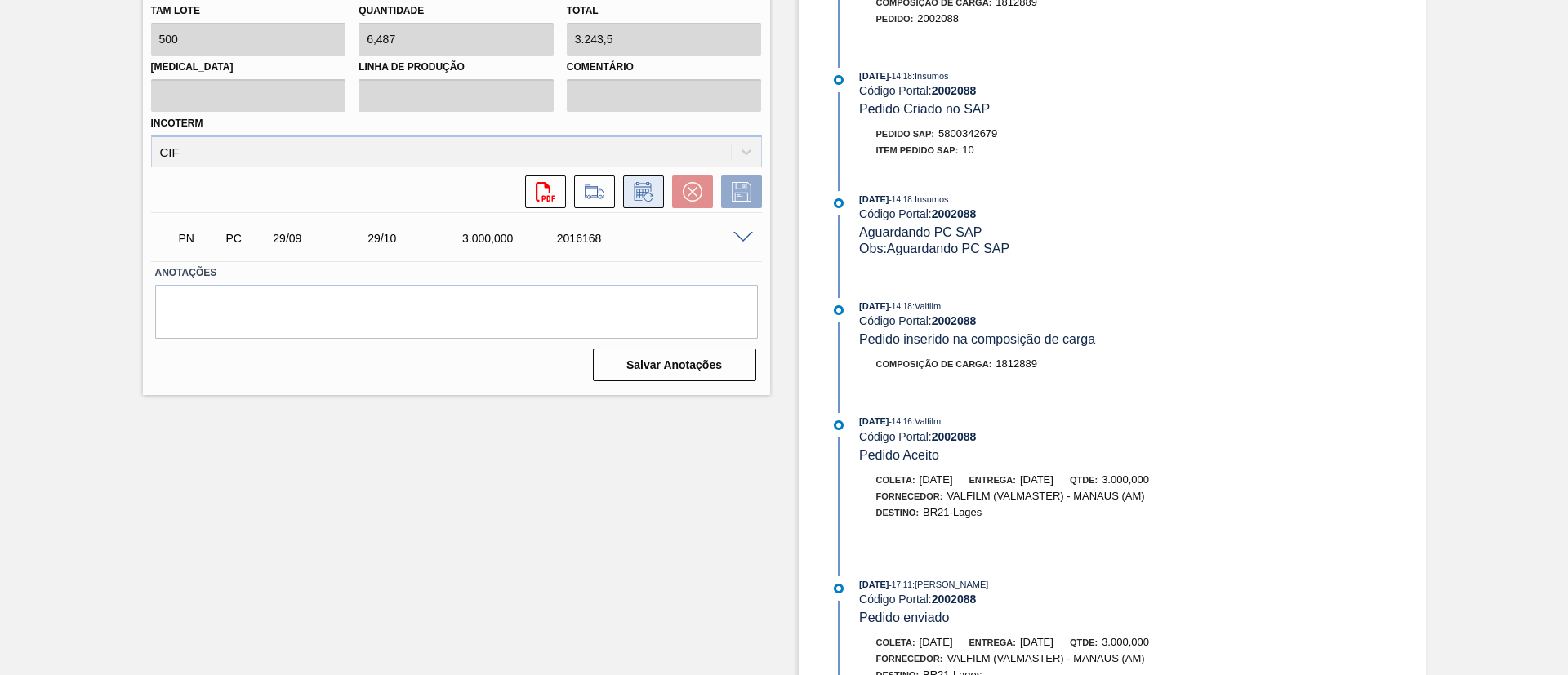
click at [636, 201] on icon at bounding box center [643, 191] width 26 height 19
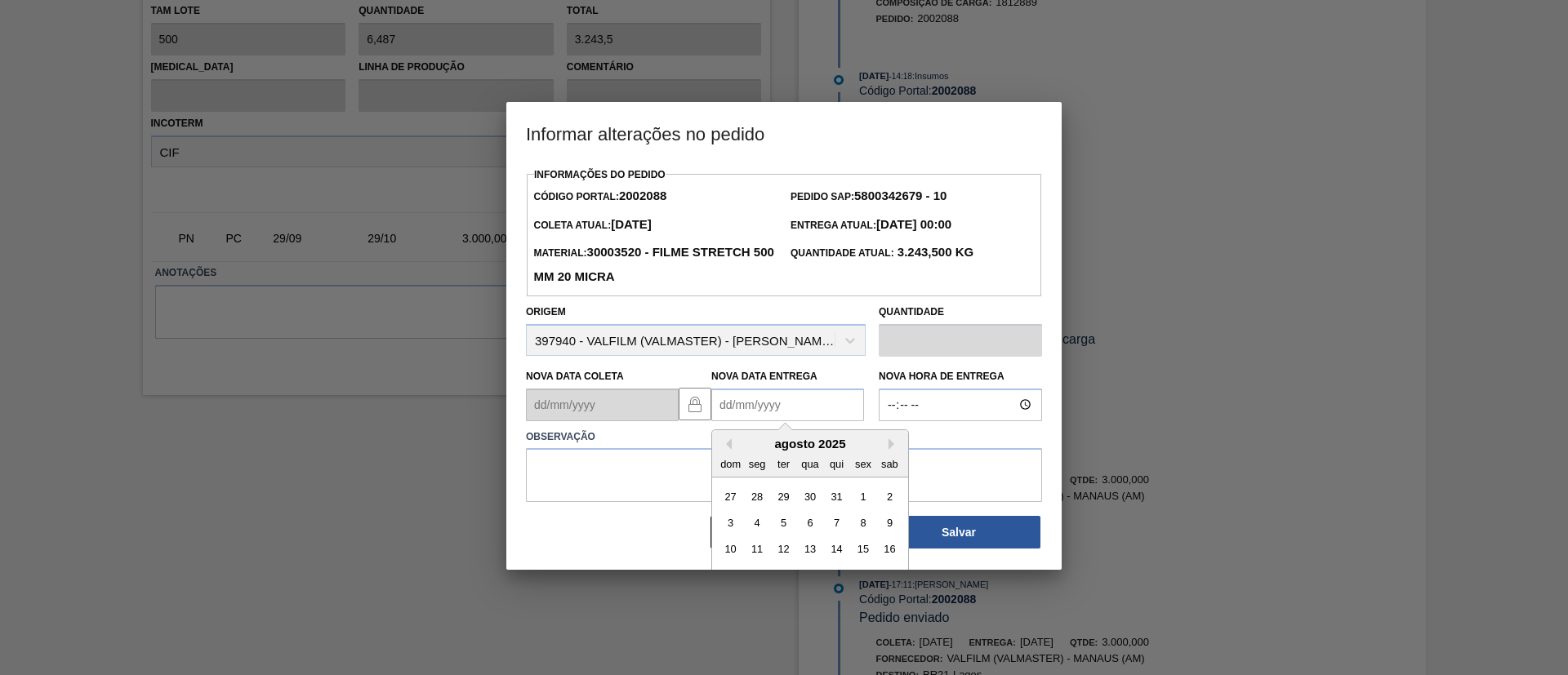
click at [779, 399] on Entrega2002088 "Nova Data Entrega" at bounding box center [787, 404] width 153 height 33
click at [891, 445] on button "Next Month" at bounding box center [894, 444] width 12 height 12
click at [835, 526] on div "9" at bounding box center [837, 523] width 22 height 22
type Entrega2002088 "[DATE]"
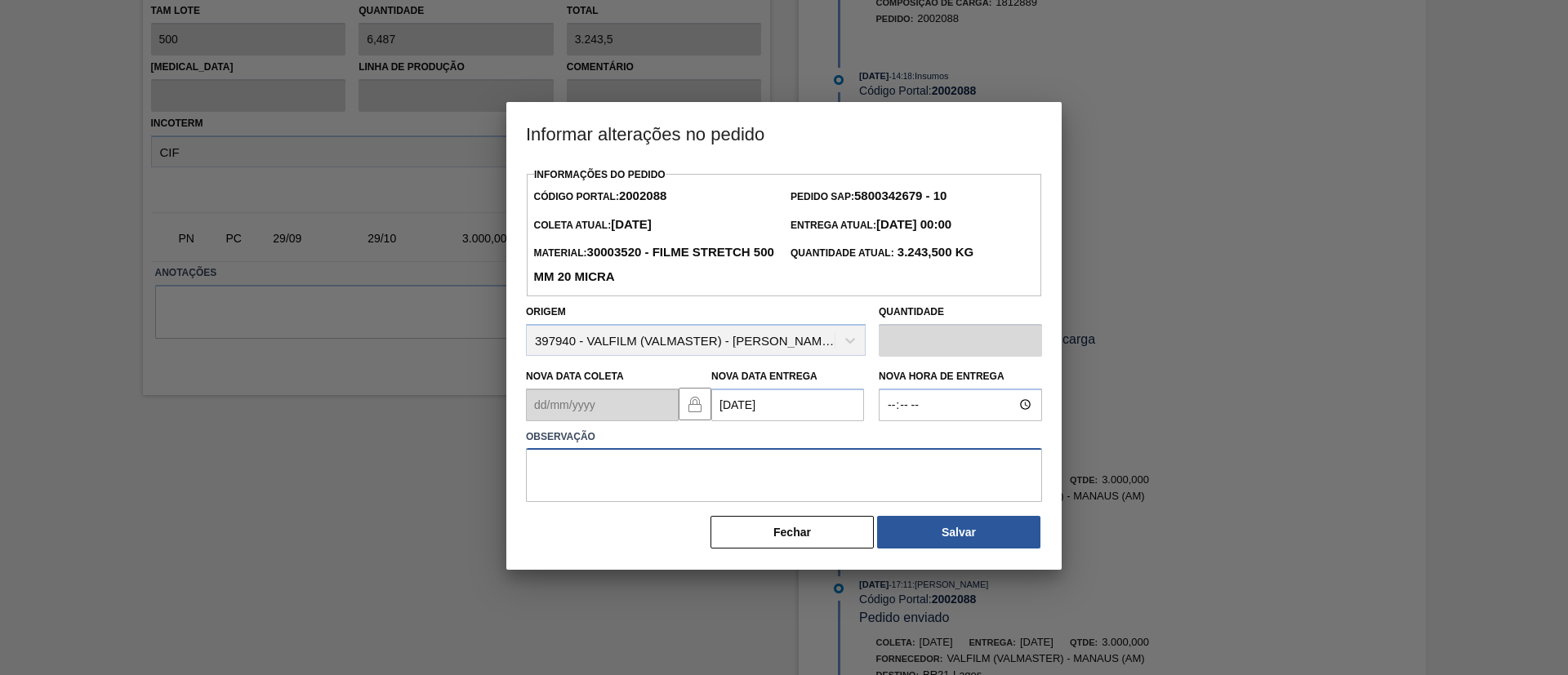
click at [788, 477] on textarea at bounding box center [784, 475] width 516 height 54
type textarea "Data Original"
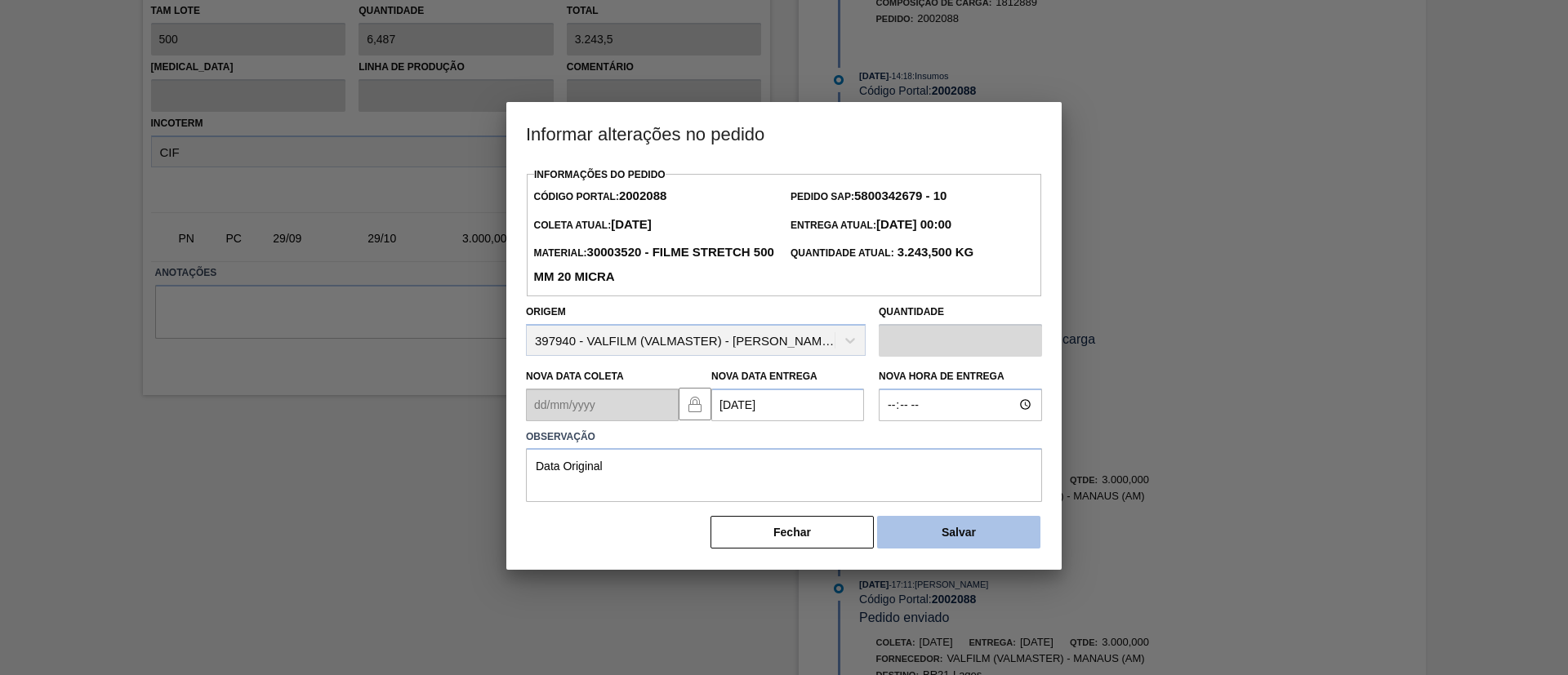
click at [887, 532] on button "Salvar" at bounding box center [959, 532] width 164 height 33
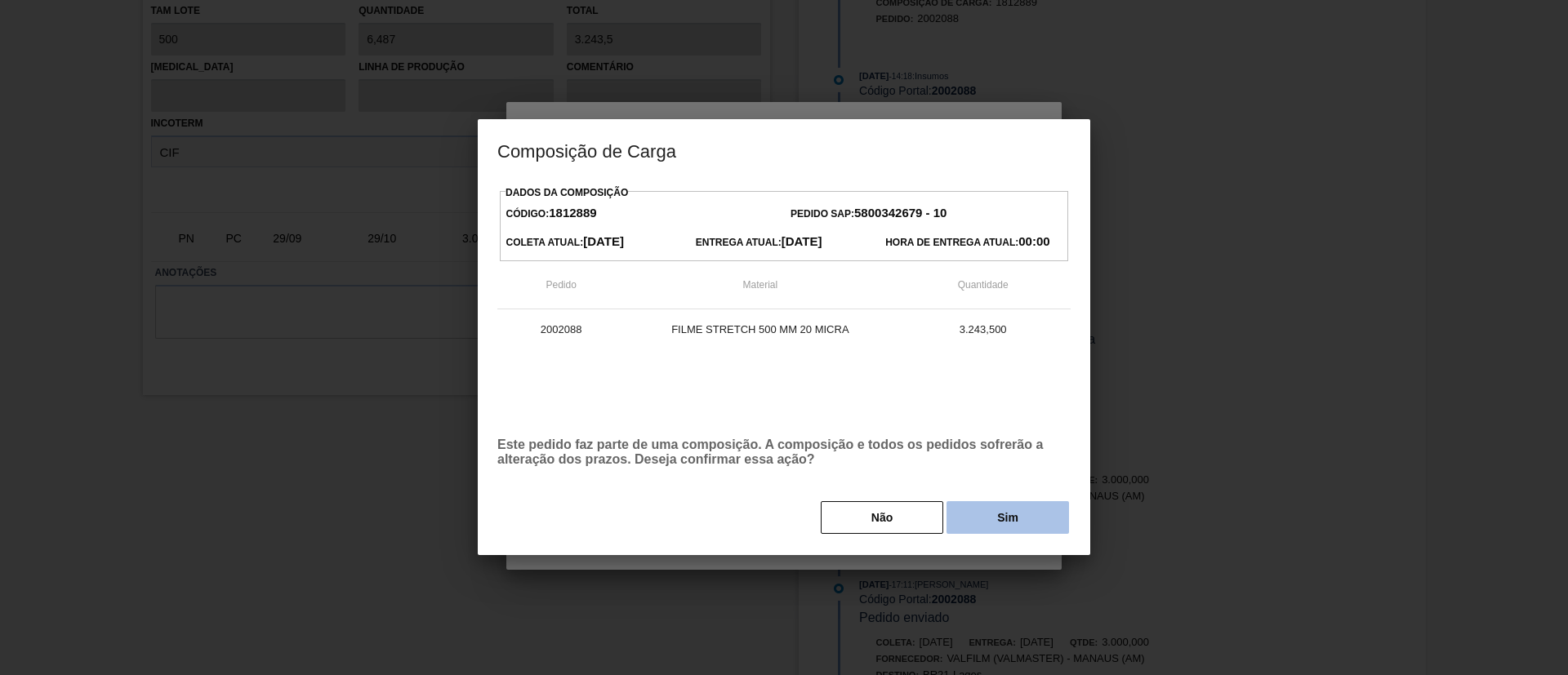
click at [975, 519] on button "Sim" at bounding box center [1007, 517] width 122 height 33
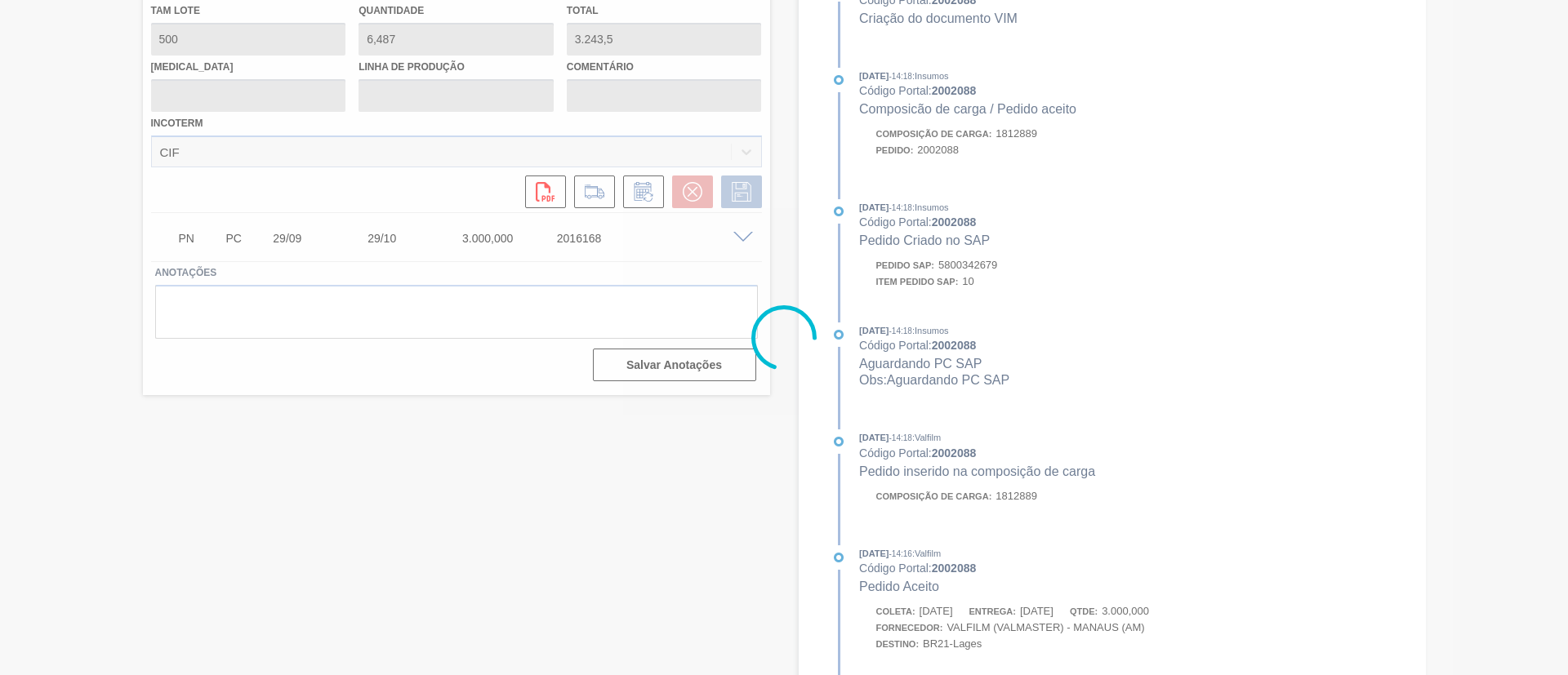
type input "Data Original"
type input "[DATE]"
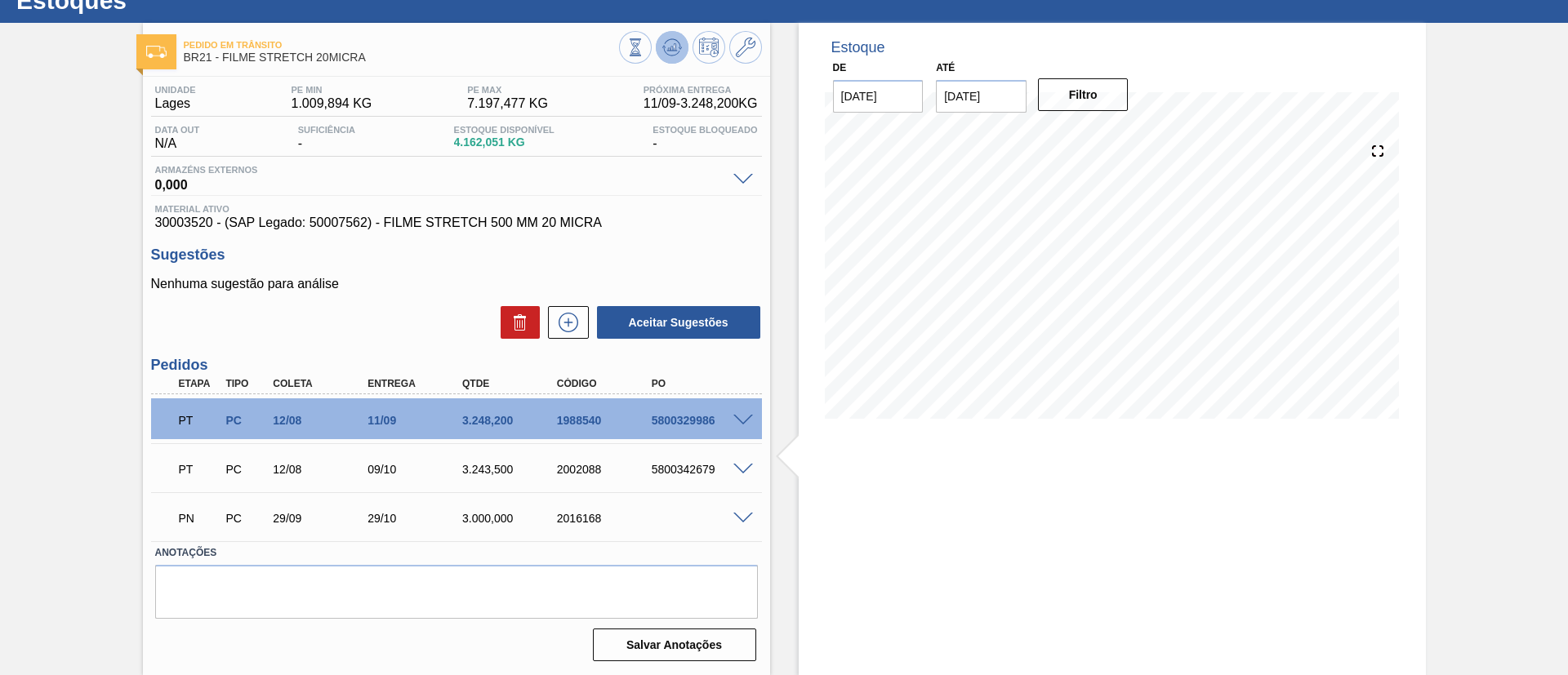
click at [671, 45] on icon at bounding box center [672, 47] width 19 height 19
drag, startPoint x: 456, startPoint y: 145, endPoint x: 501, endPoint y: 152, distance: 45.5
click at [501, 152] on div "Data out N/A Suficiência - Estoque Disponível 4.162,051 KG Estoque Bloqueado -" at bounding box center [456, 141] width 611 height 32
copy span "4.162,051"
